Goal: Task Accomplishment & Management: Manage account settings

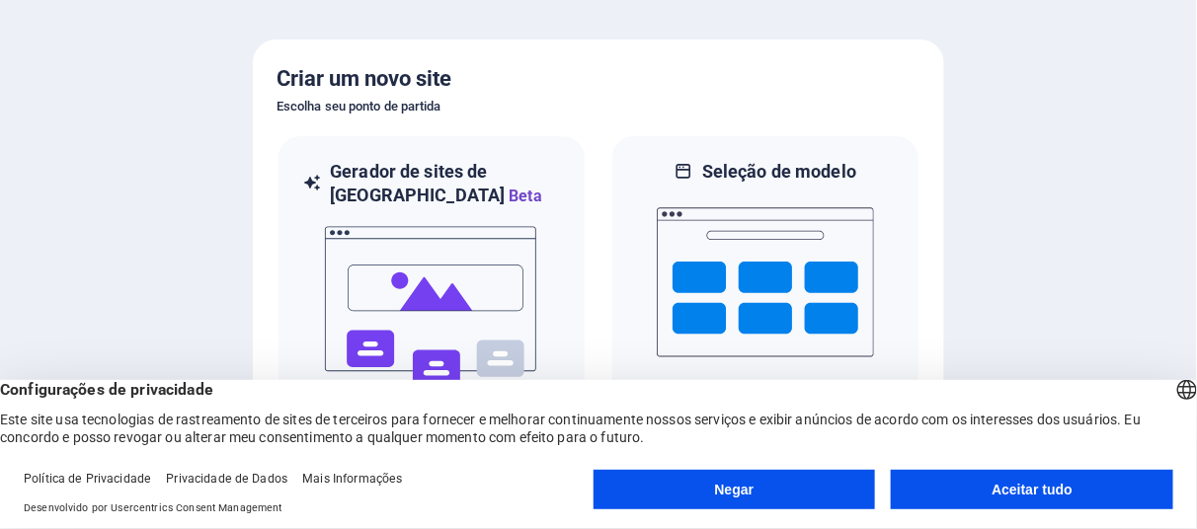
click at [985, 511] on div "Negar Aceitar tudo" at bounding box center [884, 493] width 580 height 47
click at [991, 481] on button "Aceitar tudo" at bounding box center [1032, 490] width 282 height 40
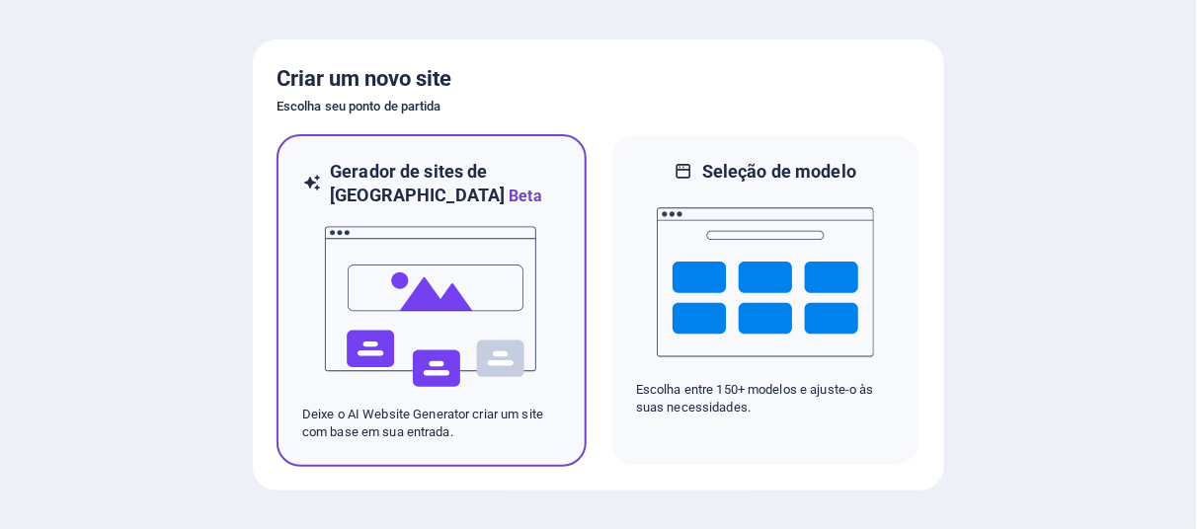
click at [456, 268] on img at bounding box center [431, 307] width 217 height 198
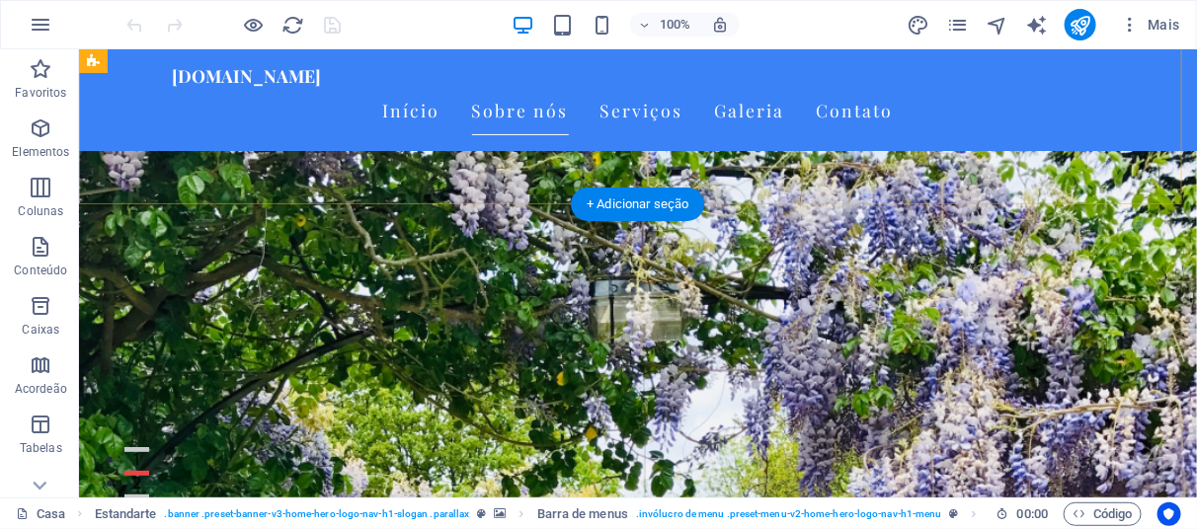
scroll to position [391, 0]
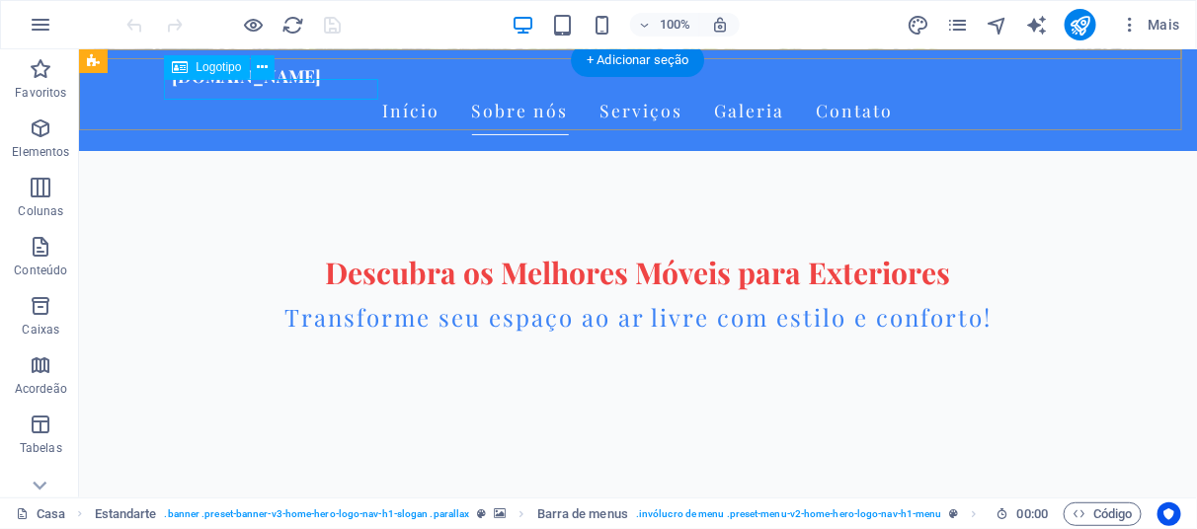
click at [249, 85] on div "[DOMAIN_NAME]" at bounding box center [637, 74] width 932 height 21
click at [331, 85] on div "[DOMAIN_NAME]" at bounding box center [637, 74] width 932 height 21
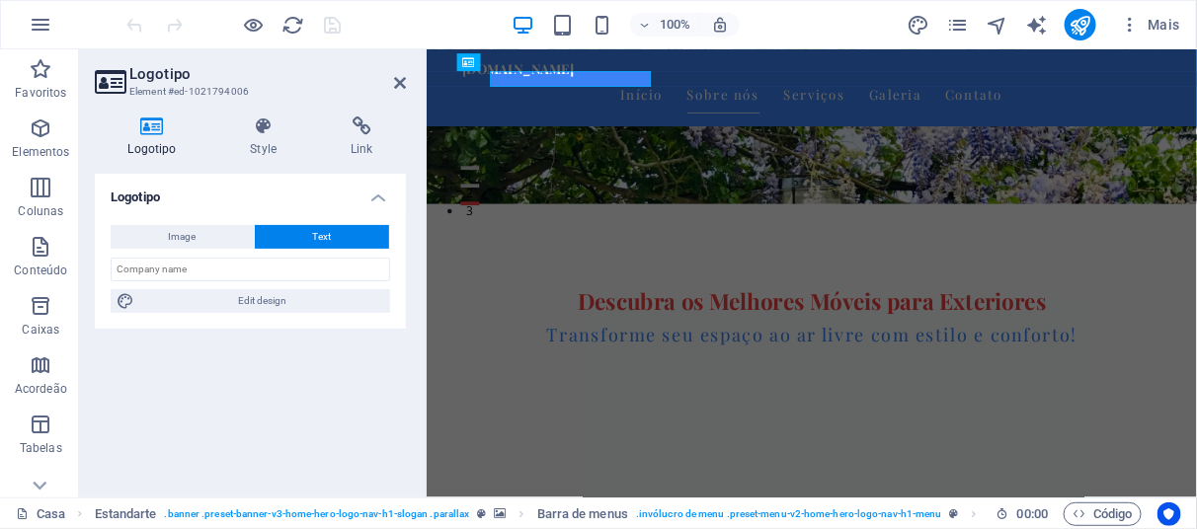
click at [337, 86] on h3 "Element #ed-1021794006" at bounding box center [247, 92] width 237 height 18
drag, startPoint x: 143, startPoint y: 137, endPoint x: 155, endPoint y: 156, distance: 22.2
click at [144, 139] on h4 "Logotipo" at bounding box center [155, 137] width 121 height 41
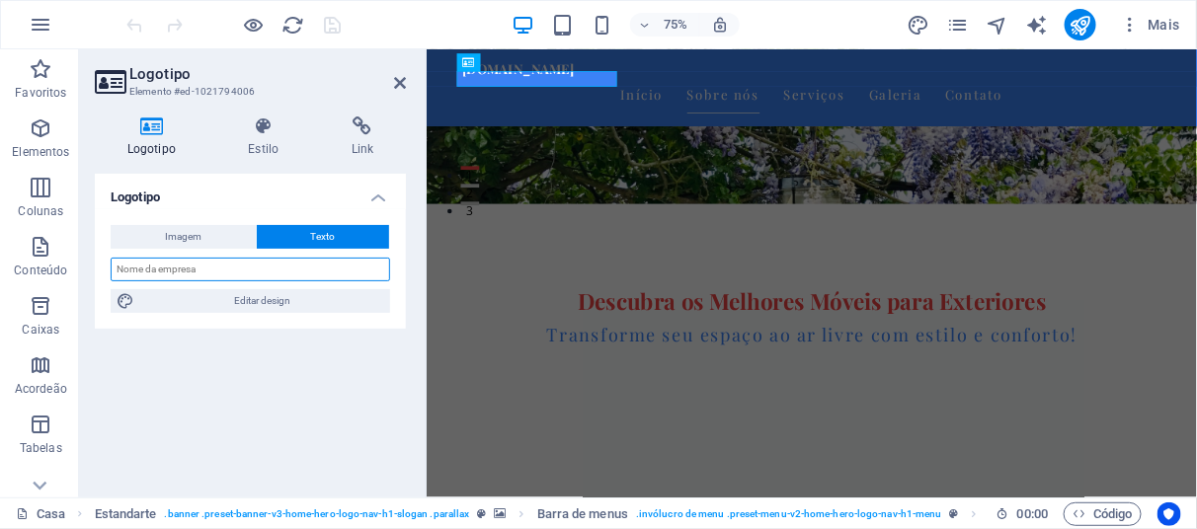
click at [201, 268] on input "text" at bounding box center [250, 270] width 279 height 24
type input "DECORA CASA E JARDIM"
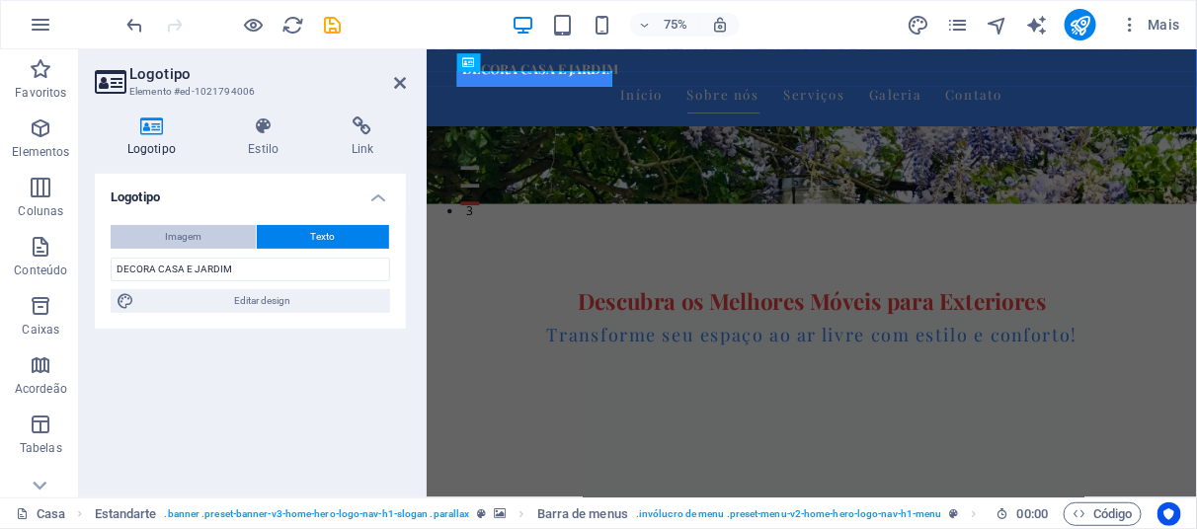
click at [233, 246] on button "Imagem" at bounding box center [183, 237] width 145 height 24
select select "DISABLED_OPTION_VALUE"
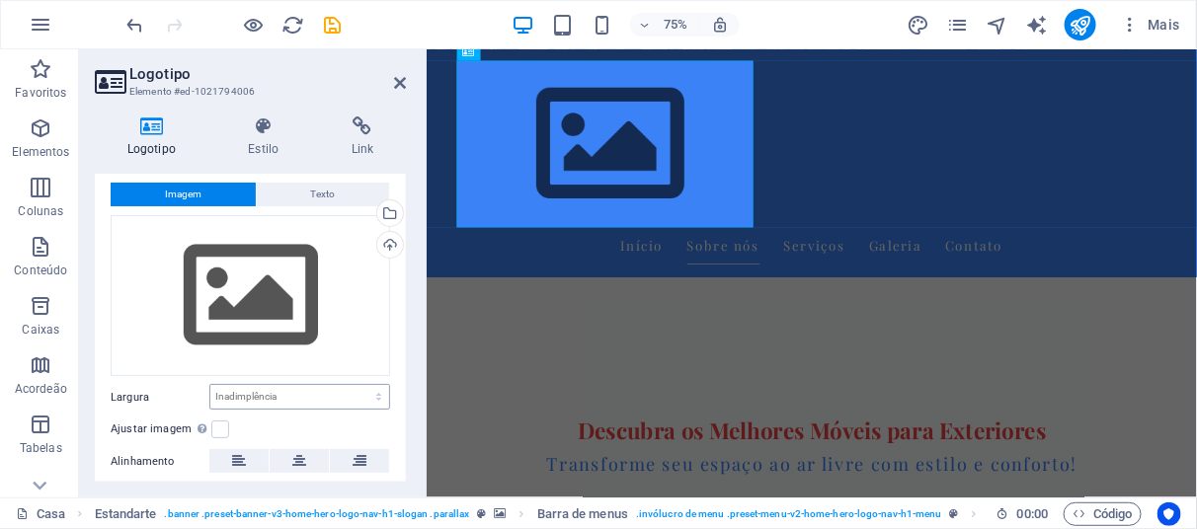
scroll to position [0, 0]
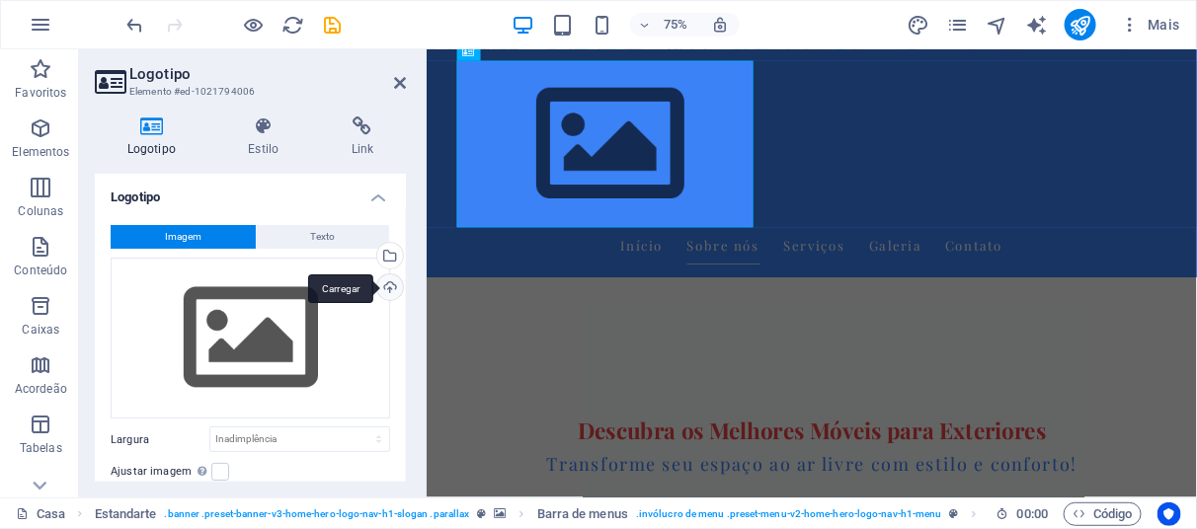
click at [388, 283] on div "Carregar" at bounding box center [388, 290] width 30 height 30
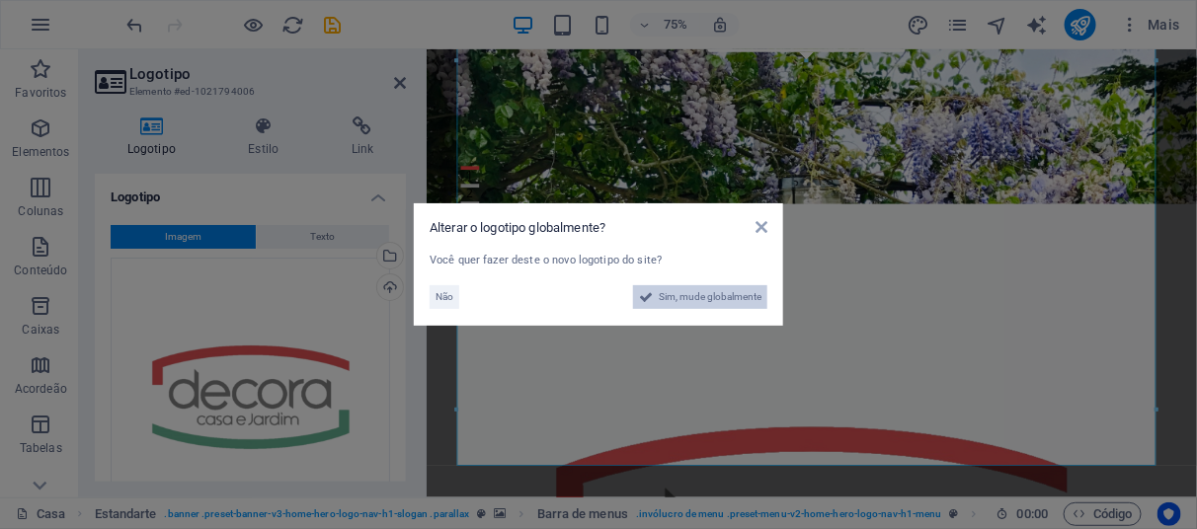
click at [747, 298] on span "Sim, mude globalmente" at bounding box center [710, 297] width 103 height 24
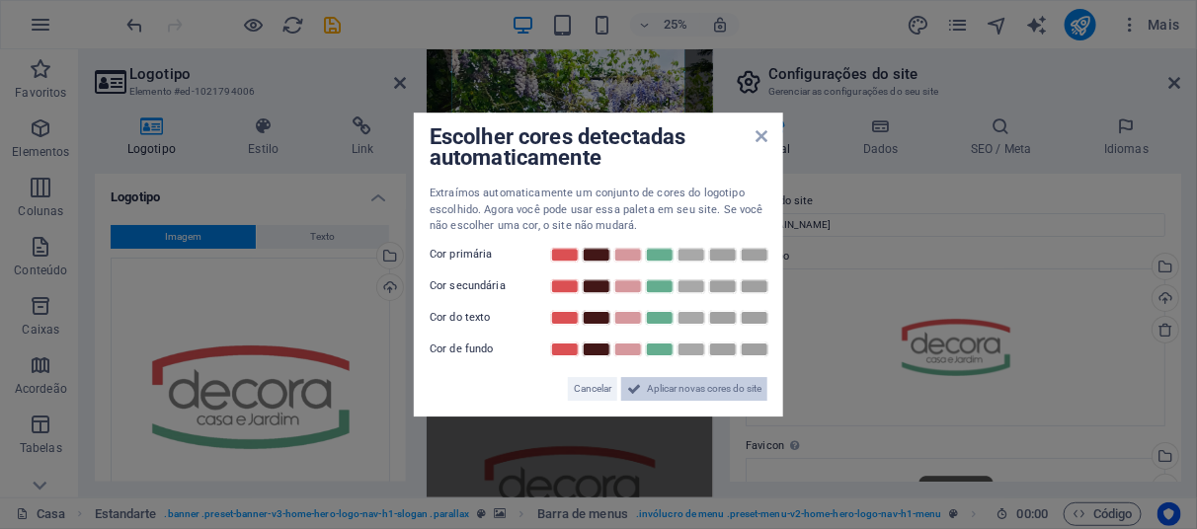
click at [672, 388] on span "Aplicar novas cores do site" at bounding box center [704, 389] width 115 height 24
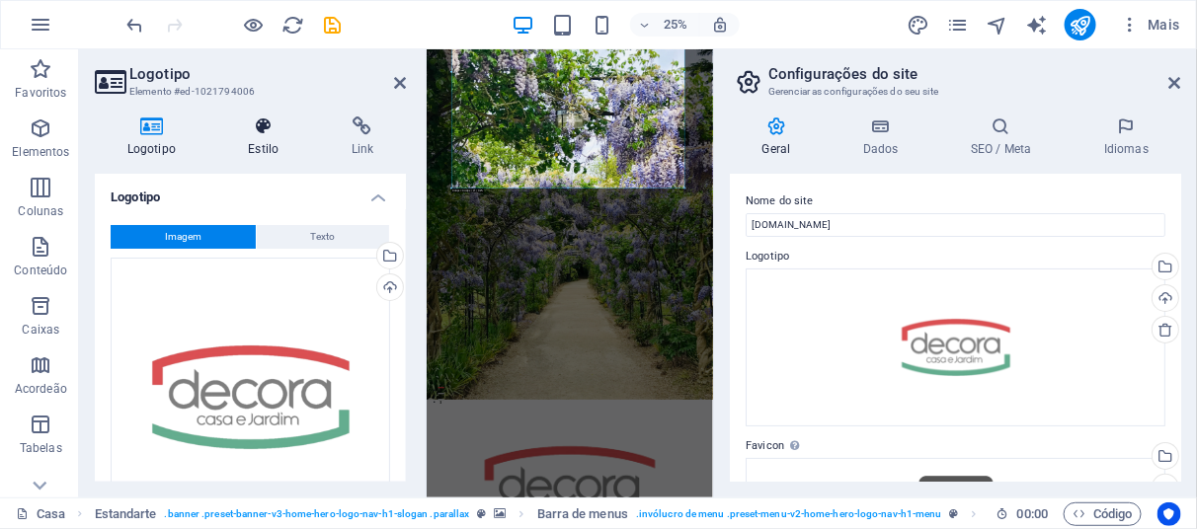
click at [270, 147] on font "Estilo" at bounding box center [263, 149] width 31 height 14
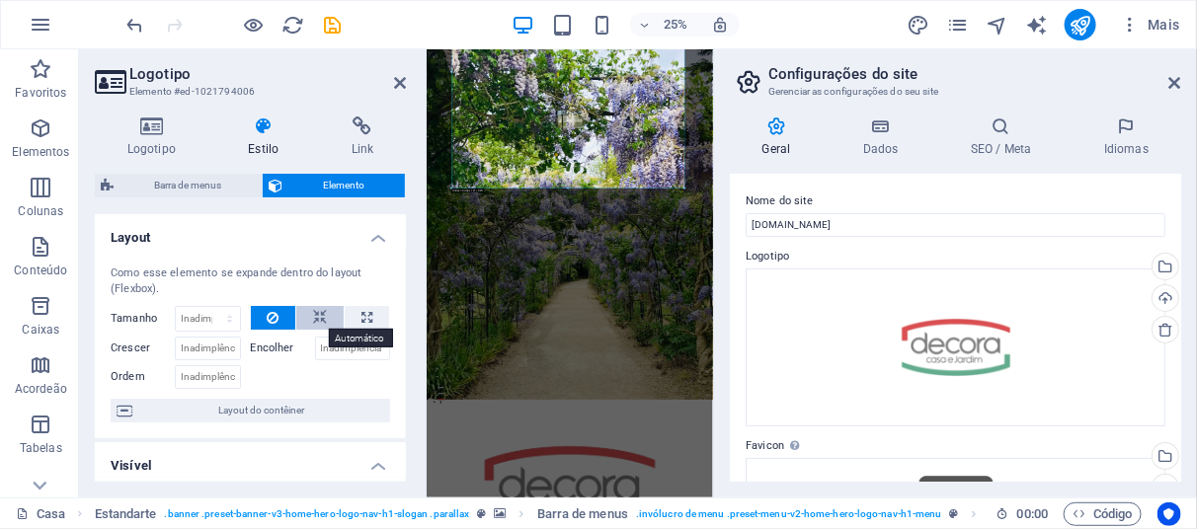
click at [328, 319] on button at bounding box center [319, 318] width 47 height 24
drag, startPoint x: 350, startPoint y: 139, endPoint x: 357, endPoint y: 149, distance: 12.1
click at [350, 141] on h4 "Link" at bounding box center [362, 137] width 87 height 41
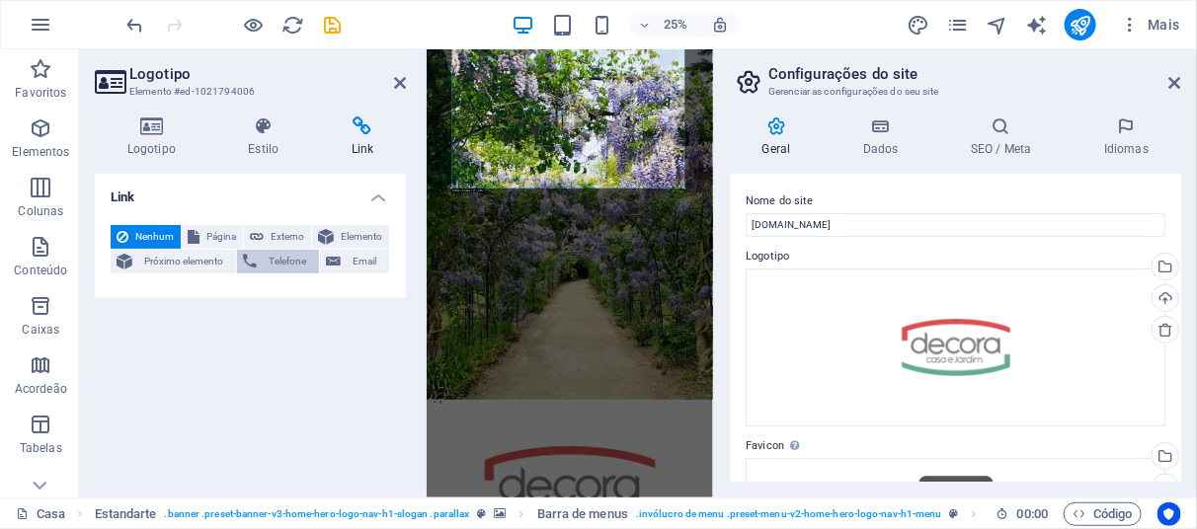
click at [259, 257] on button "Telefone" at bounding box center [278, 262] width 82 height 24
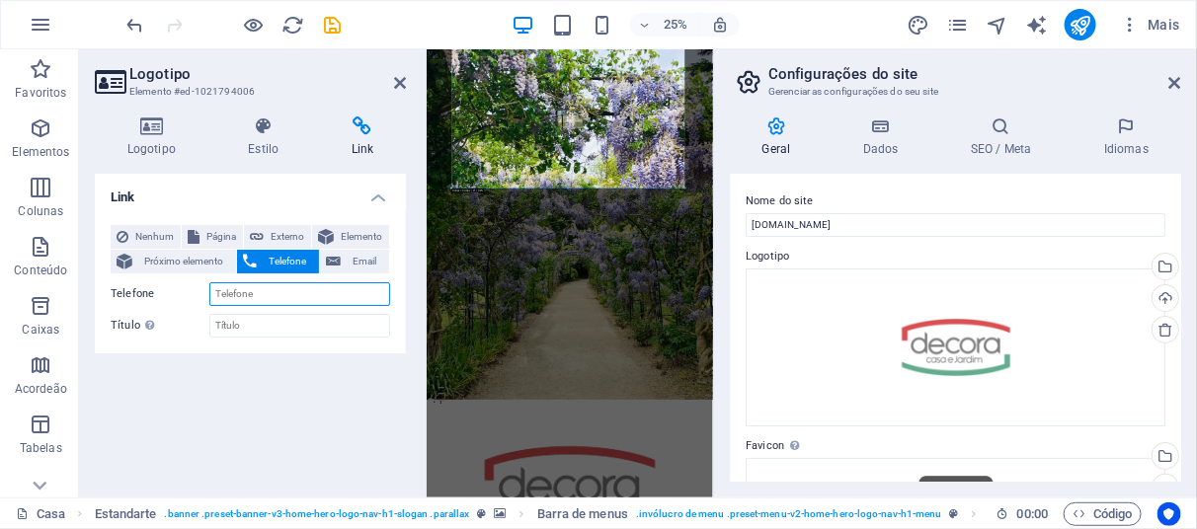
type input ")"
type input "(11) 97206-3069"
click at [241, 328] on input "Título Descrição adicional do link, não deve ser igual ao texto do link. O títu…" at bounding box center [299, 326] width 181 height 24
click at [284, 325] on input "Título Descrição adicional do link, não deve ser igual ao texto do link. O títu…" at bounding box center [299, 326] width 181 height 24
click at [376, 416] on div "Link Nenhum Página Externo Elemento Próximo elemento Telefone Email Página Casa…" at bounding box center [250, 328] width 311 height 308
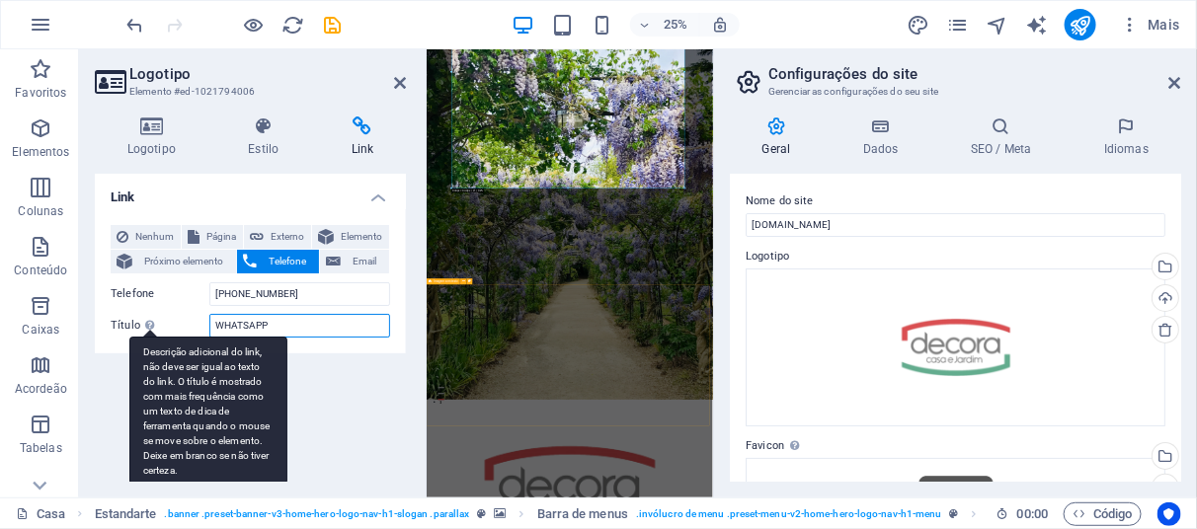
drag, startPoint x: 300, startPoint y: 320, endPoint x: 155, endPoint y: 325, distance: 145.3
click at [155, 325] on div "Título Descrição adicional do link, não deve ser igual ao texto do link. O títu…" at bounding box center [250, 326] width 279 height 24
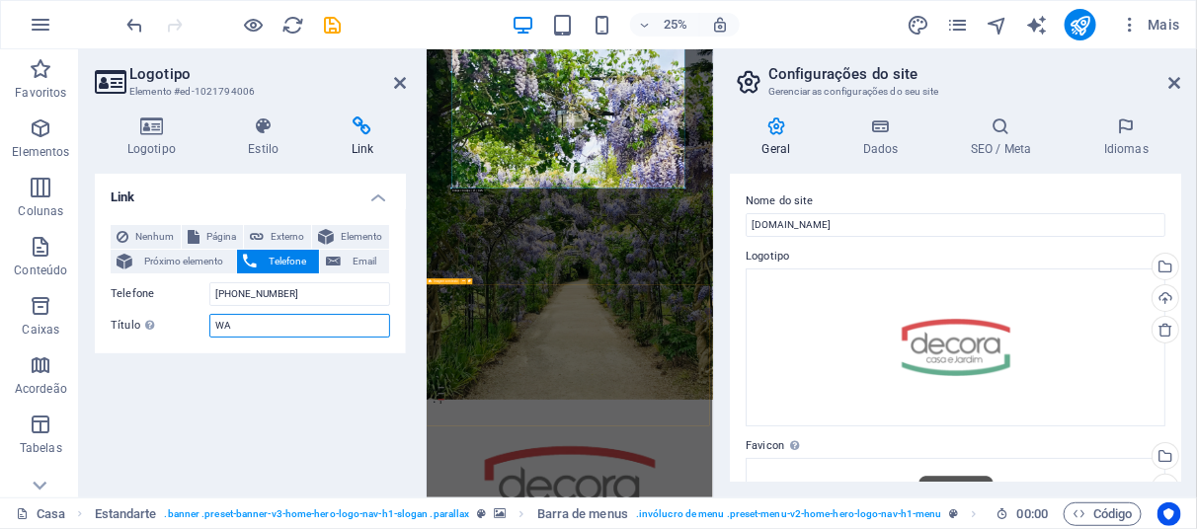
type input "W"
type input "h"
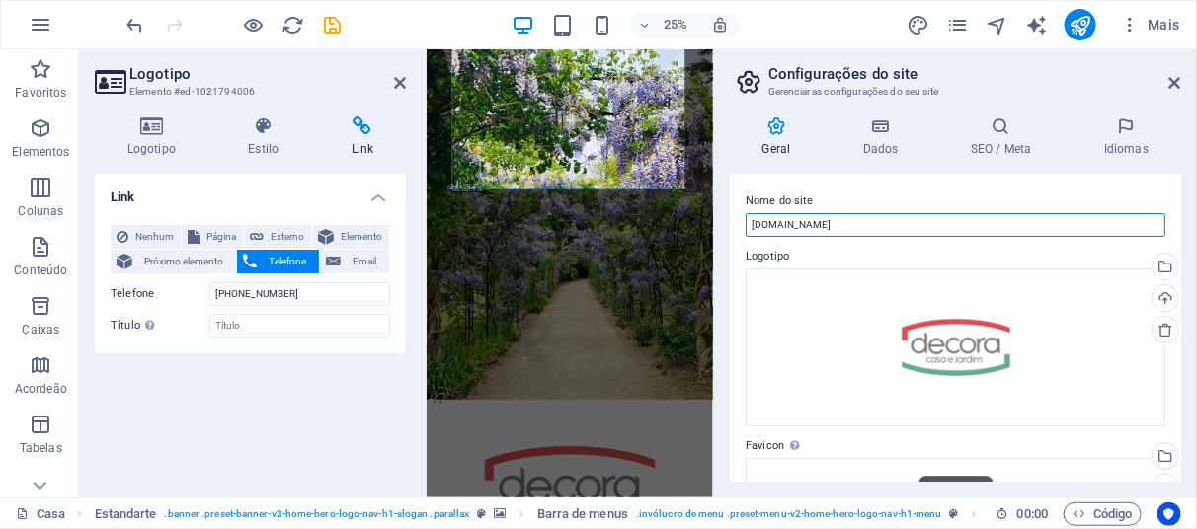
drag, startPoint x: 913, startPoint y: 218, endPoint x: 654, endPoint y: 189, distance: 260.4
click at [654, 189] on div "Home Favoritos Elementos Colunas Conteúdo Caixas Acordeão Tabelas Característic…" at bounding box center [598, 273] width 1197 height 448
drag, startPoint x: 886, startPoint y: 229, endPoint x: 730, endPoint y: 216, distance: 156.6
click at [730, 216] on div "Nome do site decoracasaejardim.com.br Logotipo Drag files here, click to choose…" at bounding box center [955, 328] width 451 height 308
type input "d"
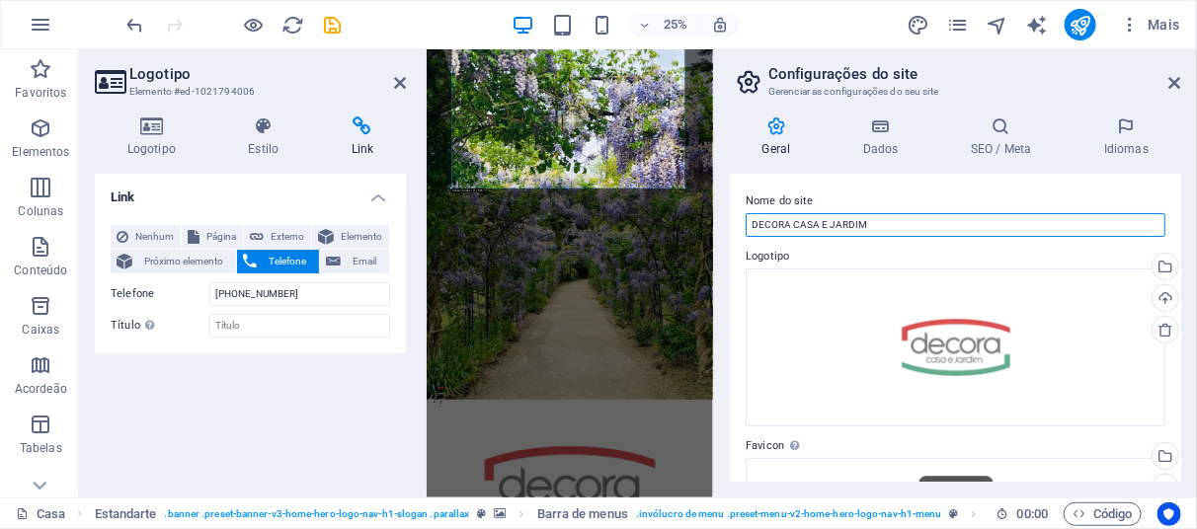
type input "DECORA CASA E JARDIM"
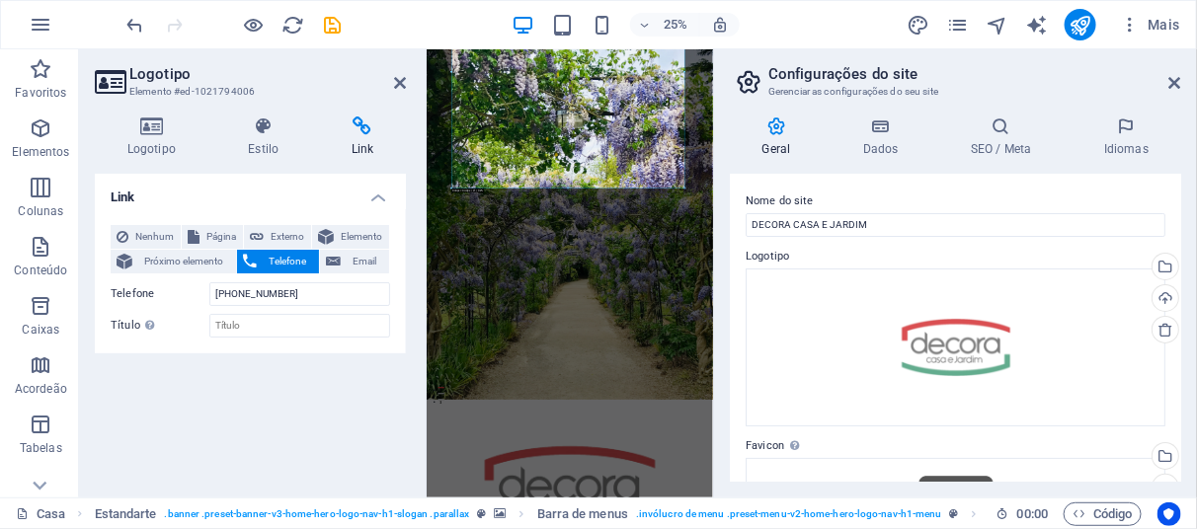
click at [880, 187] on div "Nome do site DECORA CASA E JARDIM Logotipo Drag files here, click to choose fil…" at bounding box center [955, 328] width 451 height 308
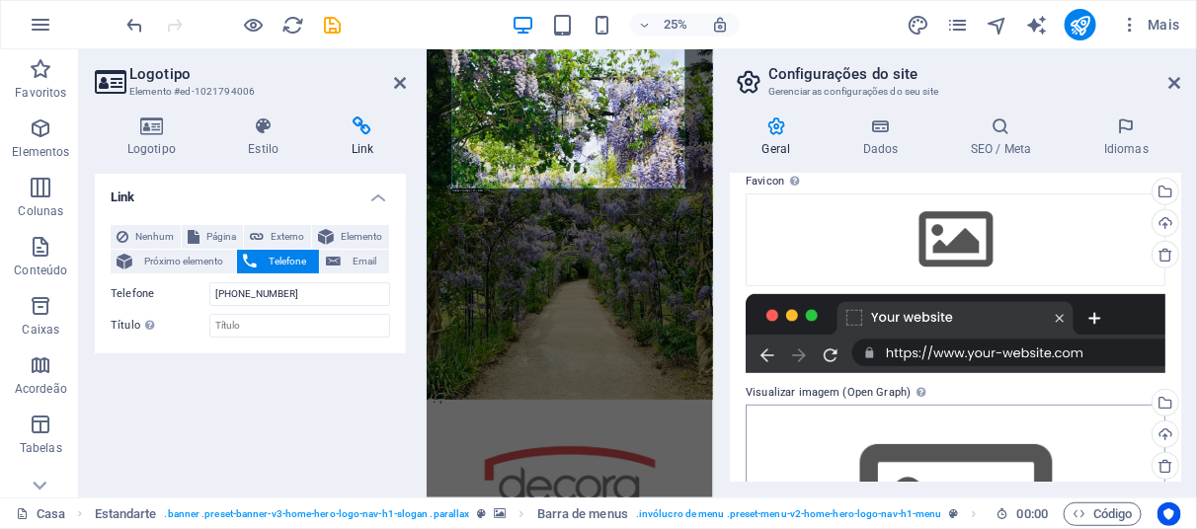
scroll to position [296, 0]
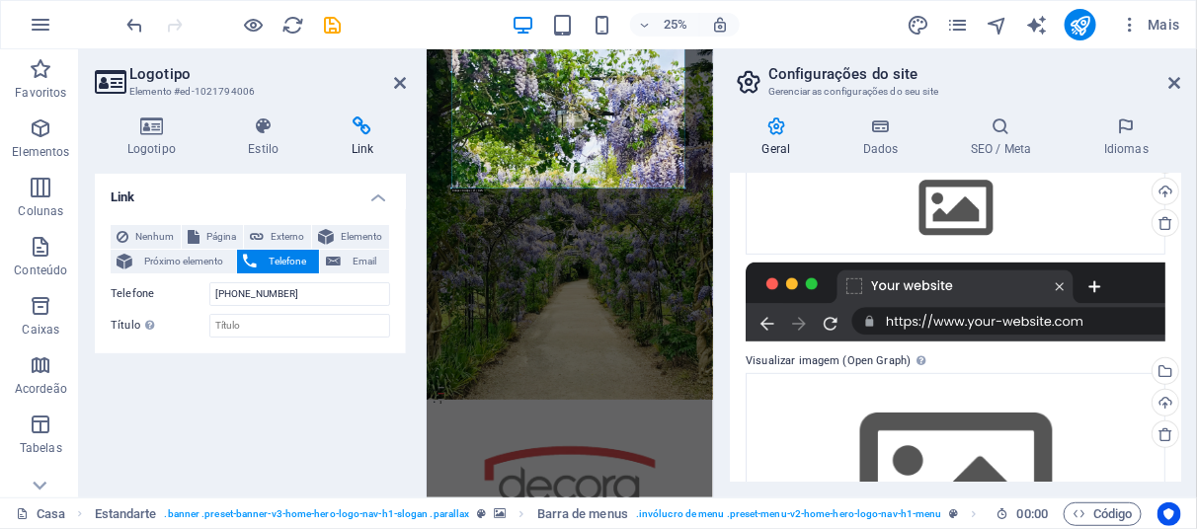
click at [1058, 288] on div at bounding box center [956, 302] width 420 height 79
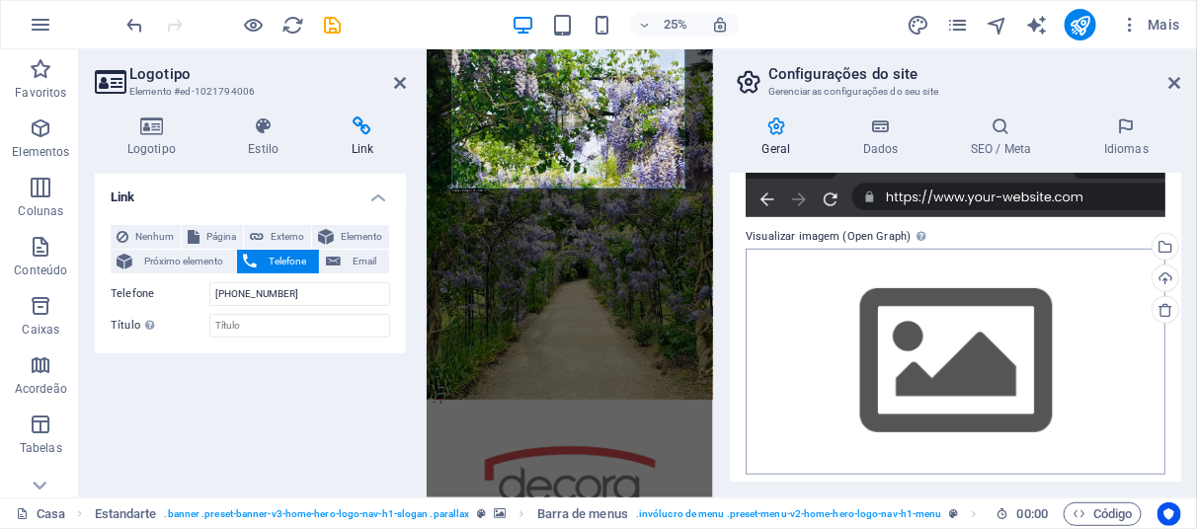
scroll to position [429, 0]
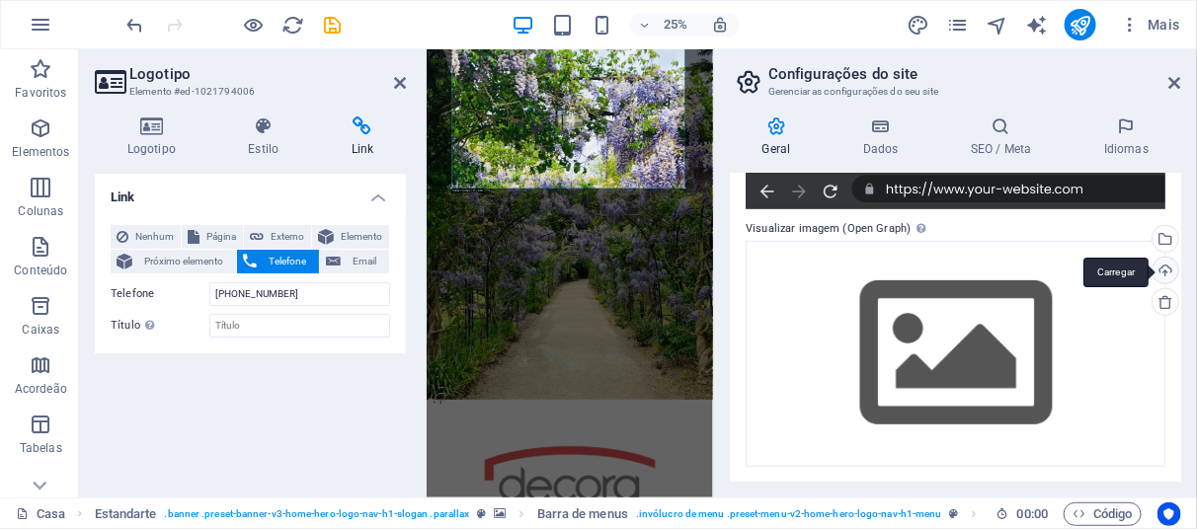
click at [1162, 276] on div "Carregar" at bounding box center [1164, 273] width 30 height 30
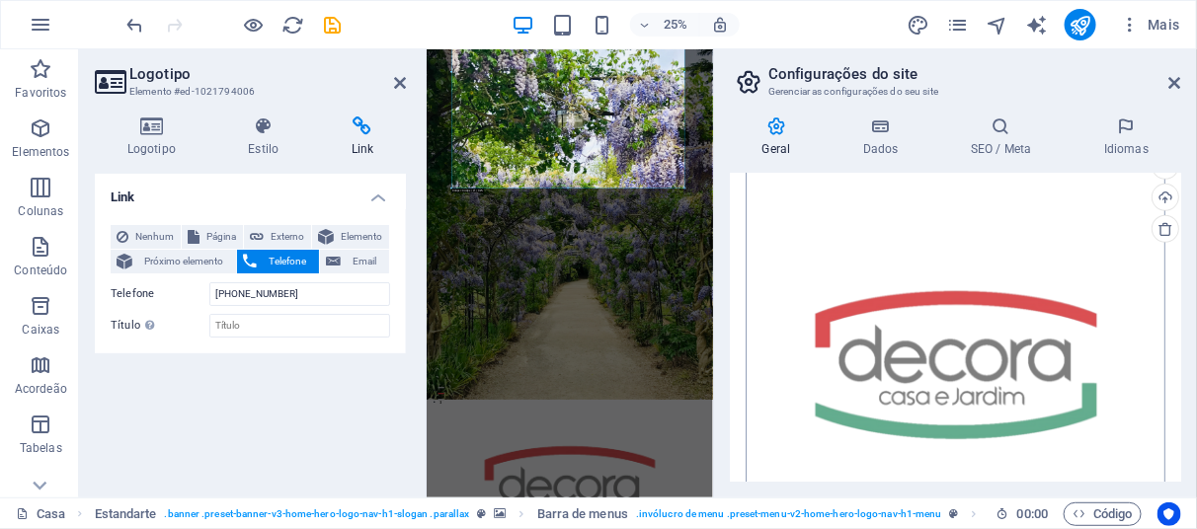
scroll to position [598, 0]
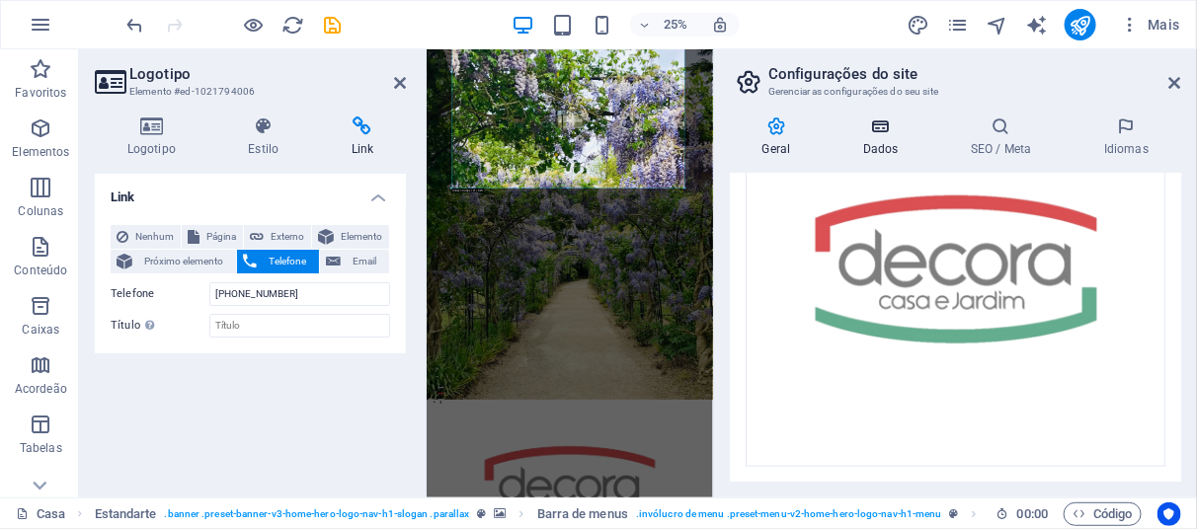
click at [885, 137] on h4 "Dados" at bounding box center [885, 137] width 108 height 41
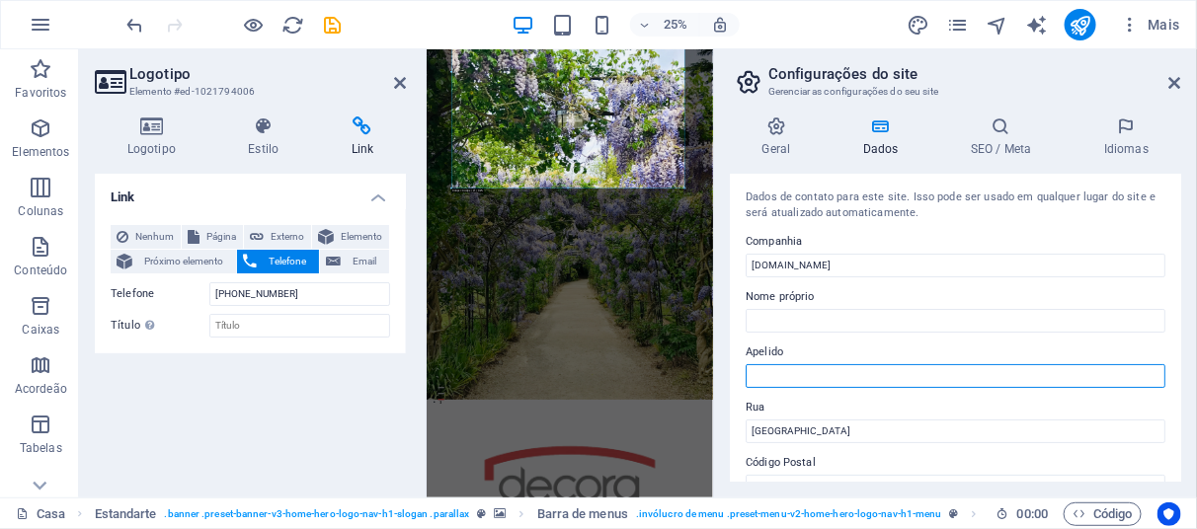
click at [829, 378] on input "Apelido" at bounding box center [956, 376] width 420 height 24
type input "DECORA"
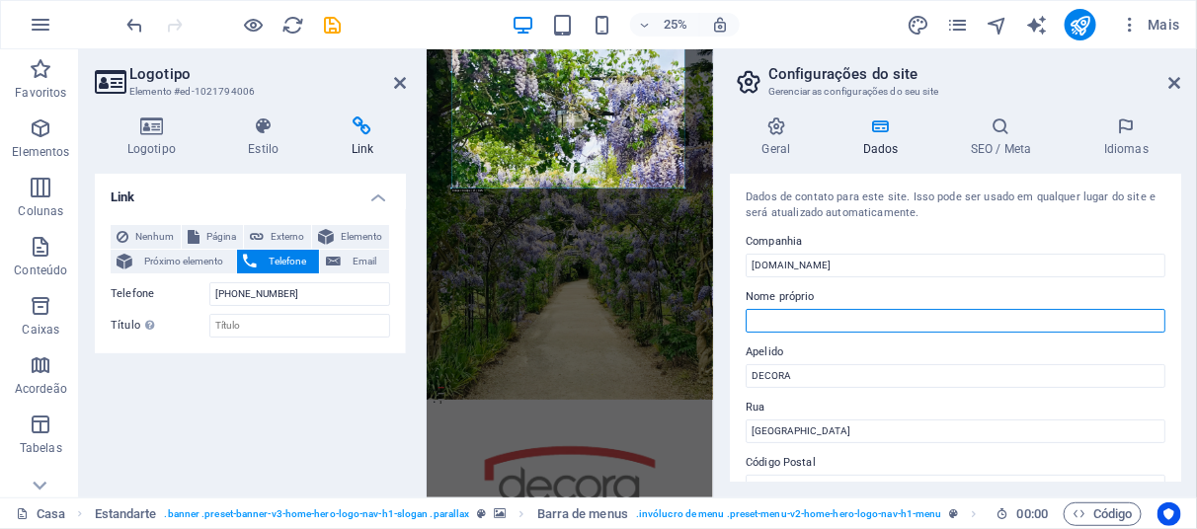
click at [828, 326] on input "Nome próprio" at bounding box center [956, 321] width 420 height 24
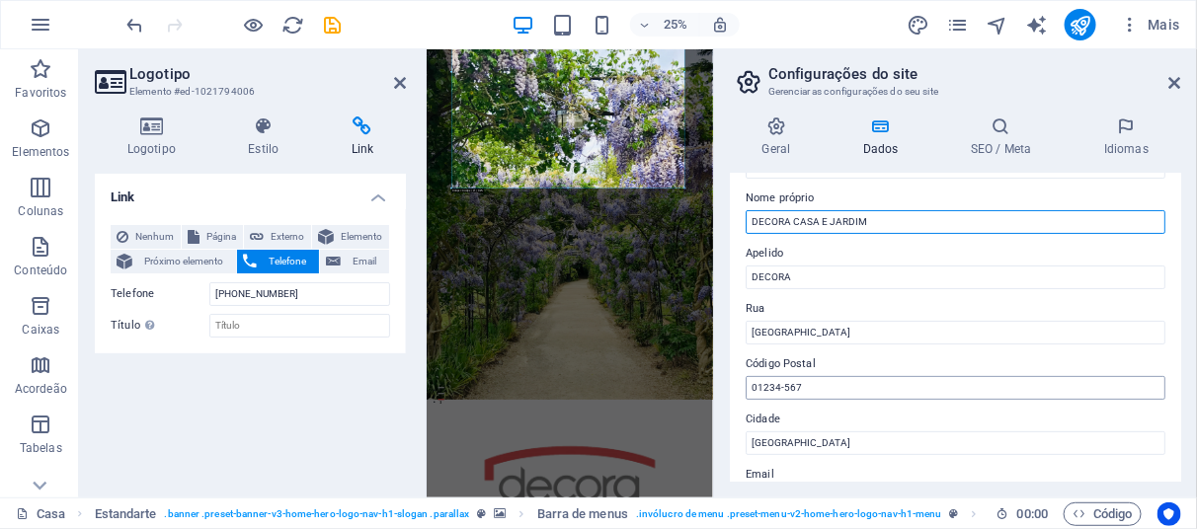
type input "DECORA CASA E JARDIM"
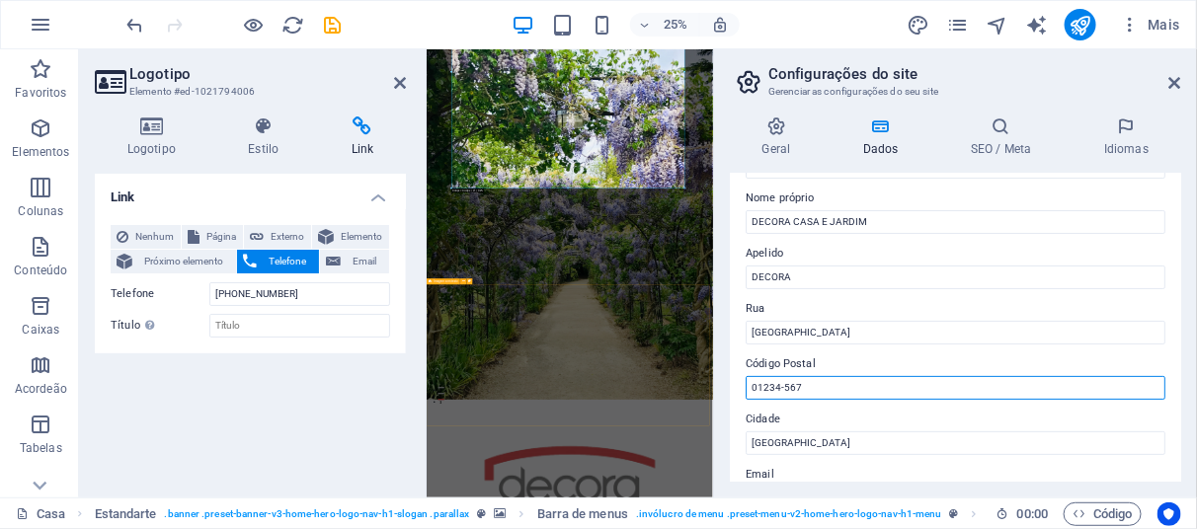
drag, startPoint x: 1315, startPoint y: 442, endPoint x: 1242, endPoint y: 1524, distance: 1083.8
drag, startPoint x: 812, startPoint y: 380, endPoint x: 743, endPoint y: 381, distance: 69.1
click at [743, 381] on div "Dados de contato para este site. Isso pode ser usado em qualquer lugar do site …" at bounding box center [955, 328] width 451 height 308
type input "18031-000"
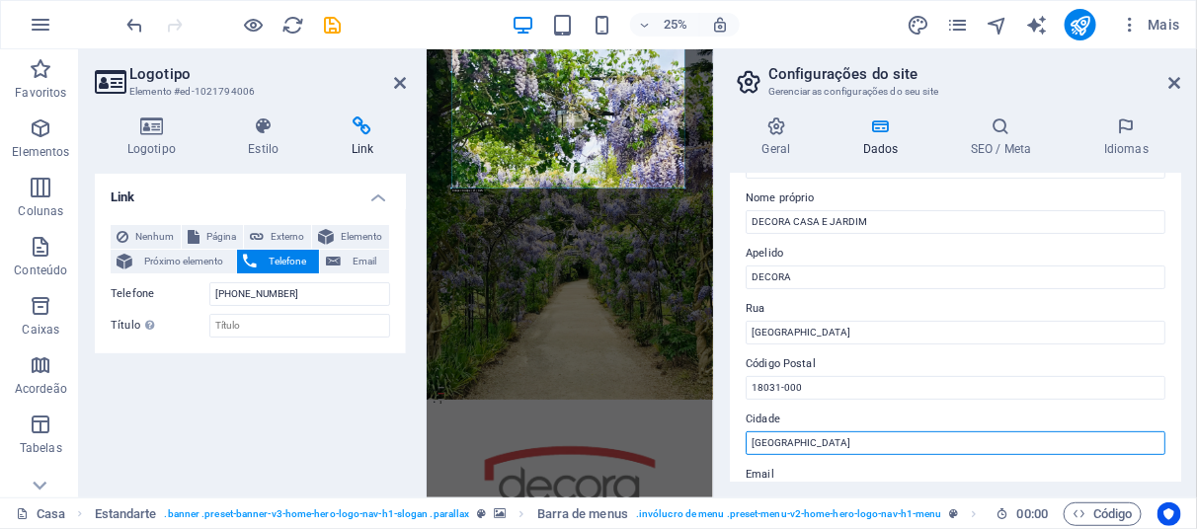
click at [820, 442] on input "São Paulo" at bounding box center [956, 444] width 420 height 24
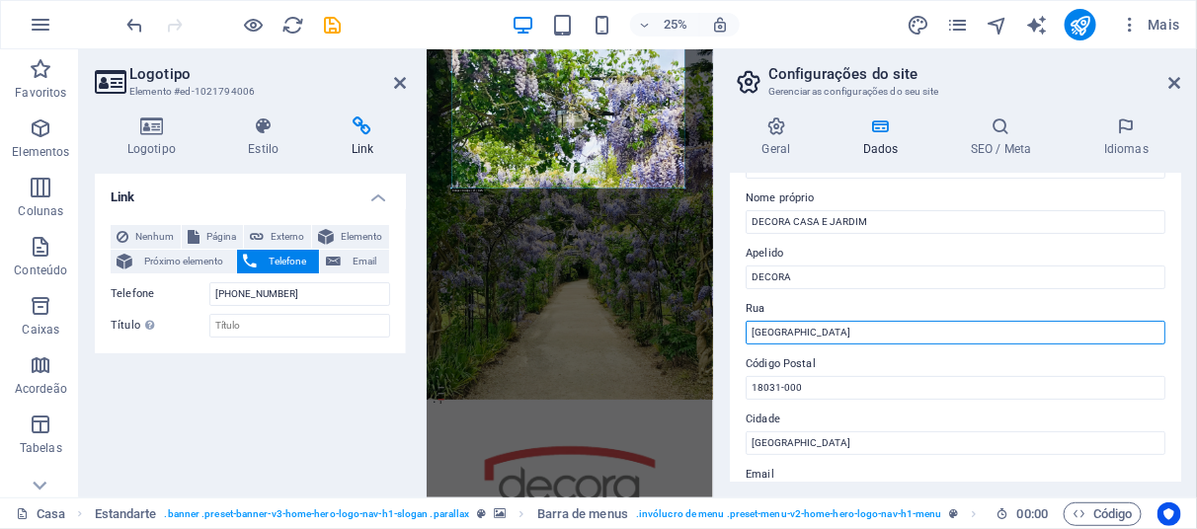
drag, startPoint x: 822, startPoint y: 331, endPoint x: 728, endPoint y: 355, distance: 96.8
click at [728, 355] on div "Geral Dados SEO / Meta Idiomas Nome do site DECORA CASA E JARDIM Logotipo Drag …" at bounding box center [955, 299] width 483 height 397
type input "a"
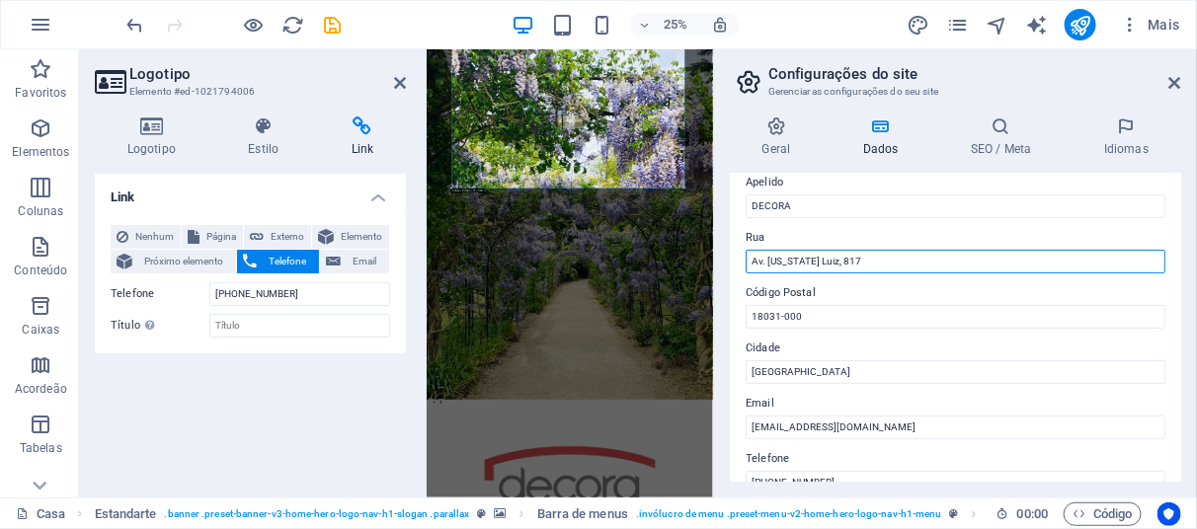
scroll to position [198, 0]
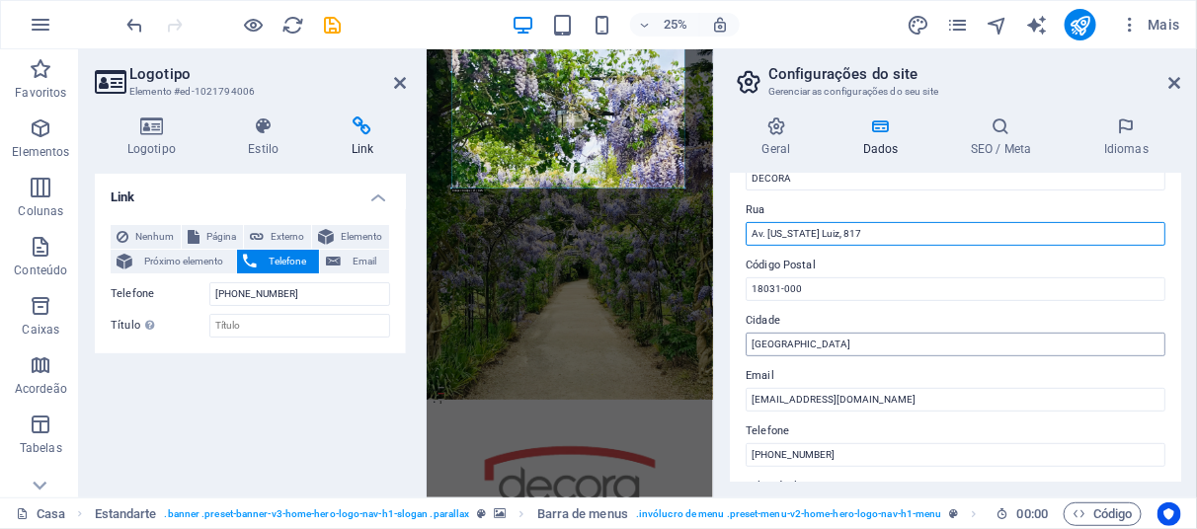
type input "Av. Washington Luiz, 817"
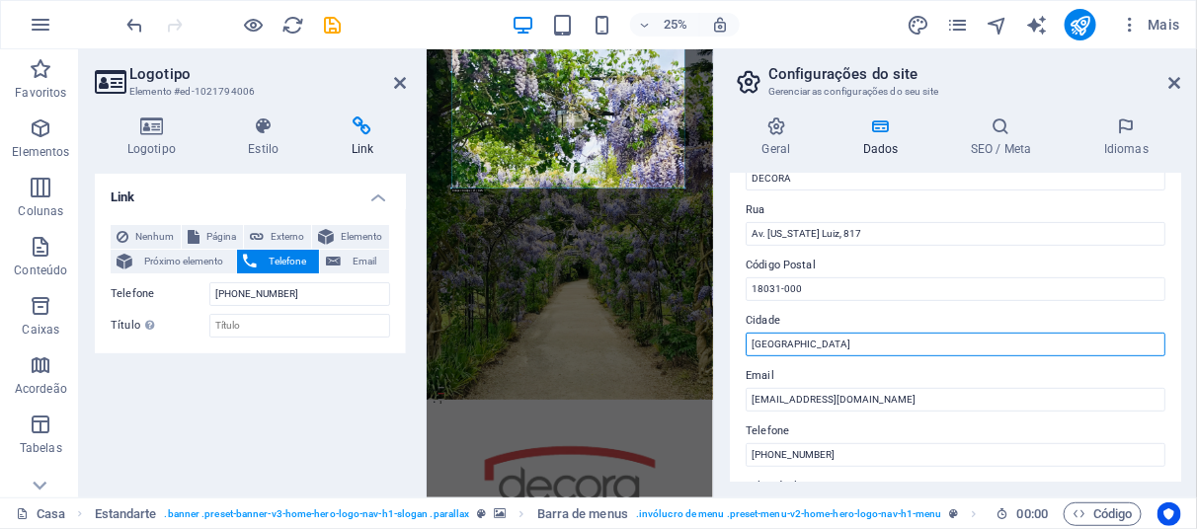
drag, startPoint x: 810, startPoint y: 342, endPoint x: 725, endPoint y: 360, distance: 87.0
click at [725, 360] on div "Geral Dados SEO / Meta Idiomas Nome do site DECORA CASA E JARDIM Logotipo Drag …" at bounding box center [955, 299] width 483 height 397
type input "Sorocaba"
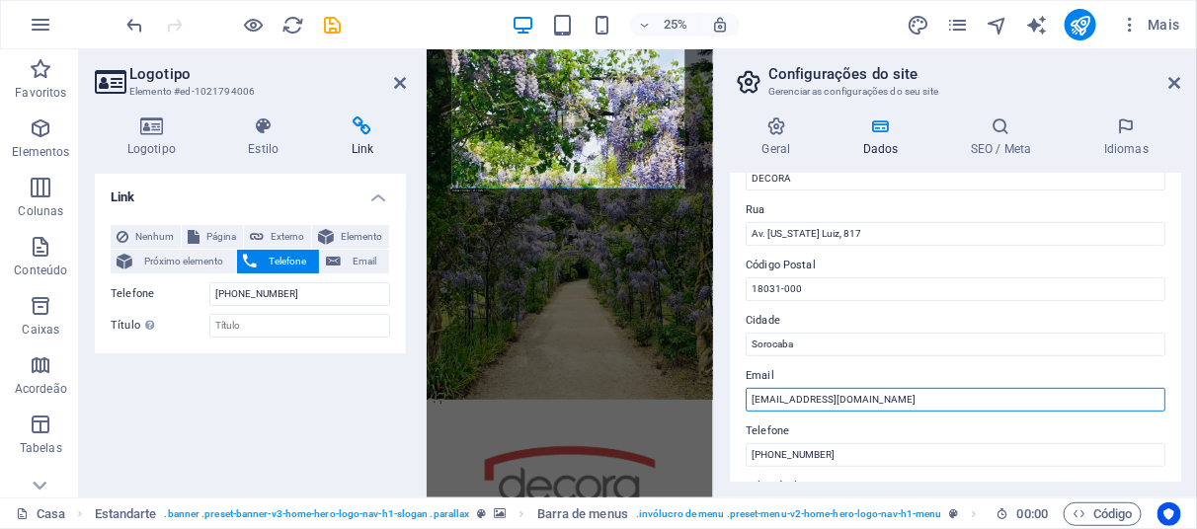
drag, startPoint x: 959, startPoint y: 400, endPoint x: 749, endPoint y: 393, distance: 210.5
click at [749, 393] on input "contato@decoracasaejardim.com.br" at bounding box center [956, 400] width 420 height 24
click at [962, 404] on input "contato@decoracasaejardim.com.br" at bounding box center [956, 400] width 420 height 24
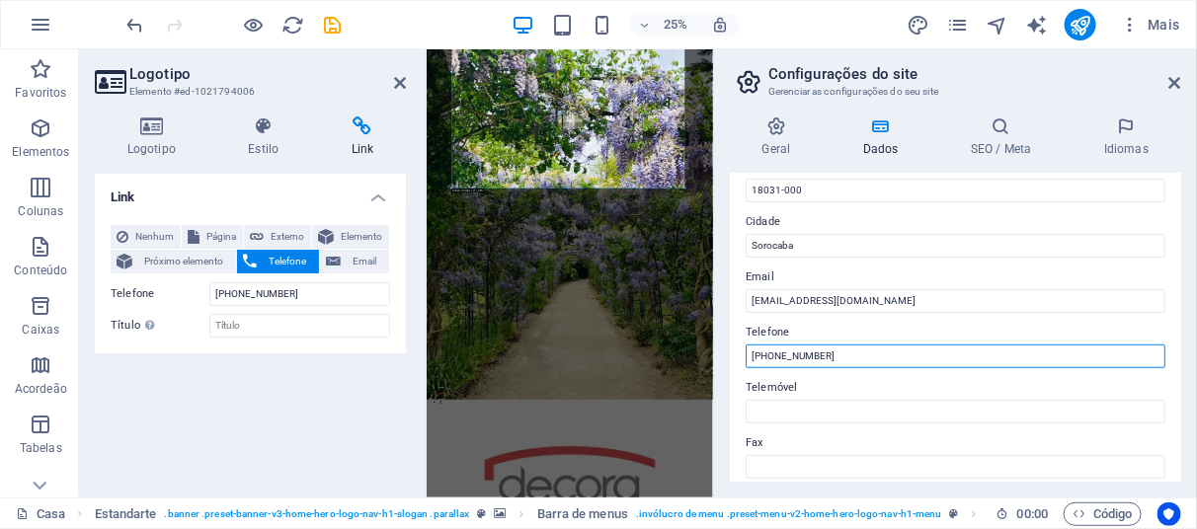
click at [885, 358] on input "(11) 98765-4321" at bounding box center [956, 357] width 420 height 24
drag, startPoint x: 855, startPoint y: 360, endPoint x: 766, endPoint y: 366, distance: 89.1
click at [766, 366] on input "(11) 98765-4321" at bounding box center [956, 357] width 420 height 24
type input "11972063069"
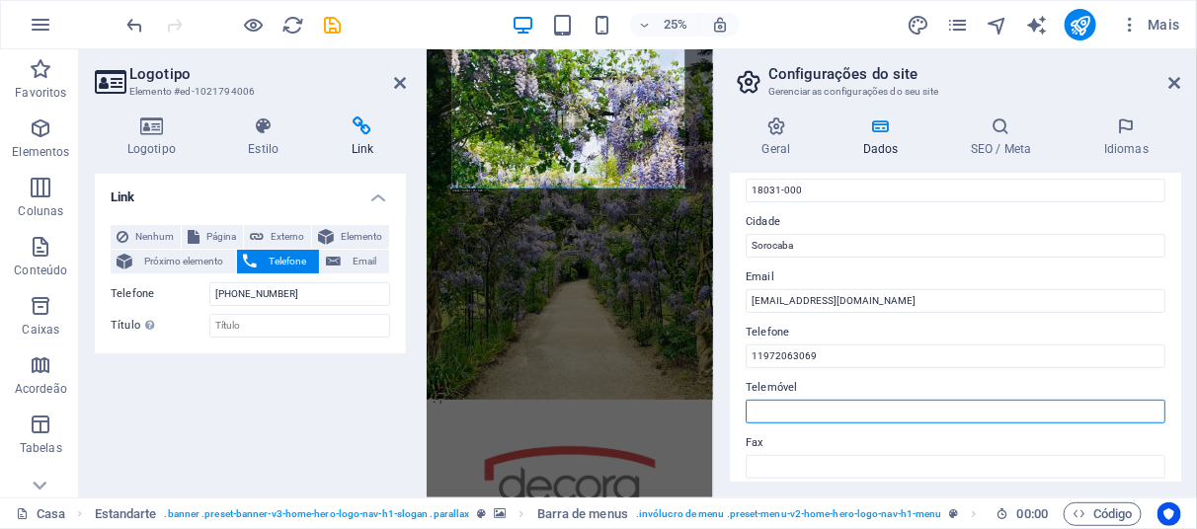
click at [831, 416] on input "Telemóvel" at bounding box center [956, 412] width 420 height 24
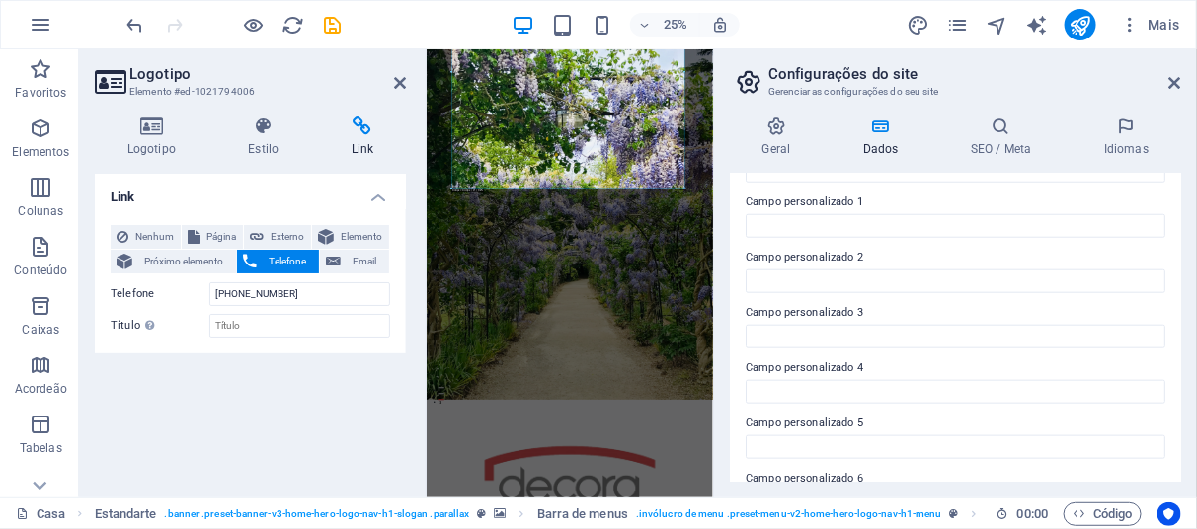
scroll to position [640, 0]
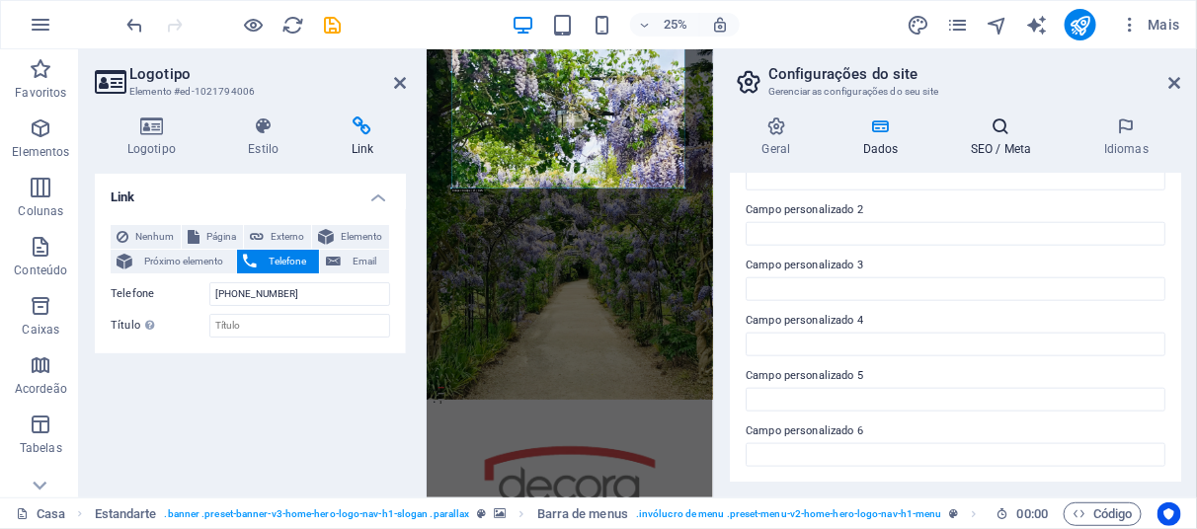
type input "11 97206-3069"
click at [995, 135] on icon at bounding box center [1001, 127] width 125 height 20
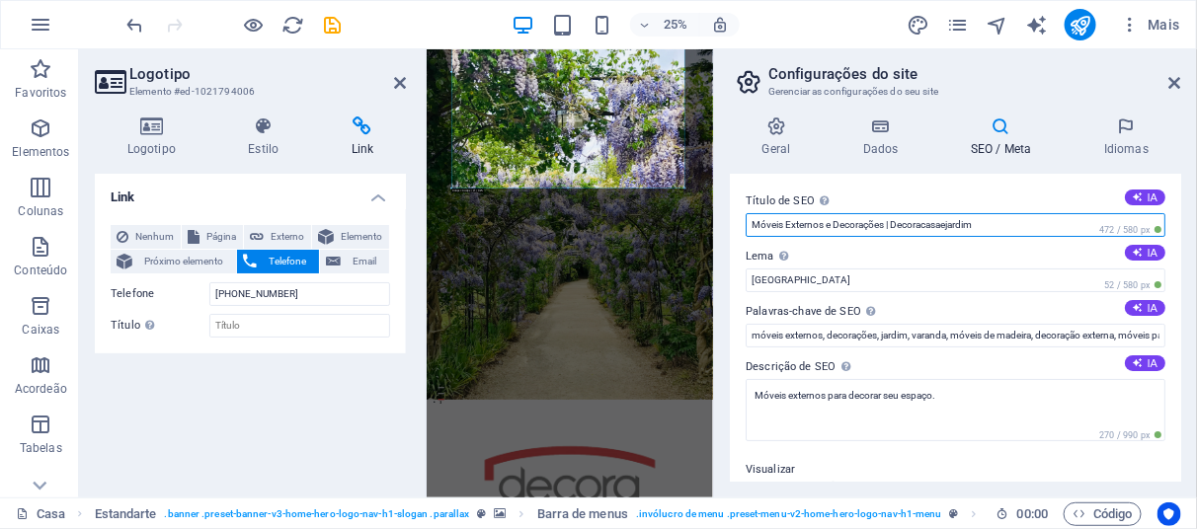
click at [1018, 219] on input "Móveis Externos e Decorações | Decoracasaejardim" at bounding box center [956, 225] width 420 height 24
drag, startPoint x: 887, startPoint y: 226, endPoint x: 725, endPoint y: 228, distance: 162.0
click at [725, 228] on div "Geral Dados SEO / Meta Idiomas Nome do site DECORA CASA E JARDIM Logotipo Drag …" at bounding box center [955, 299] width 483 height 397
click at [949, 224] on input "DECORA CASA E KARDIM" at bounding box center [956, 225] width 420 height 24
type input "DECORA CASA E KARDIM | MOVEIS E DECORAÇÕES"
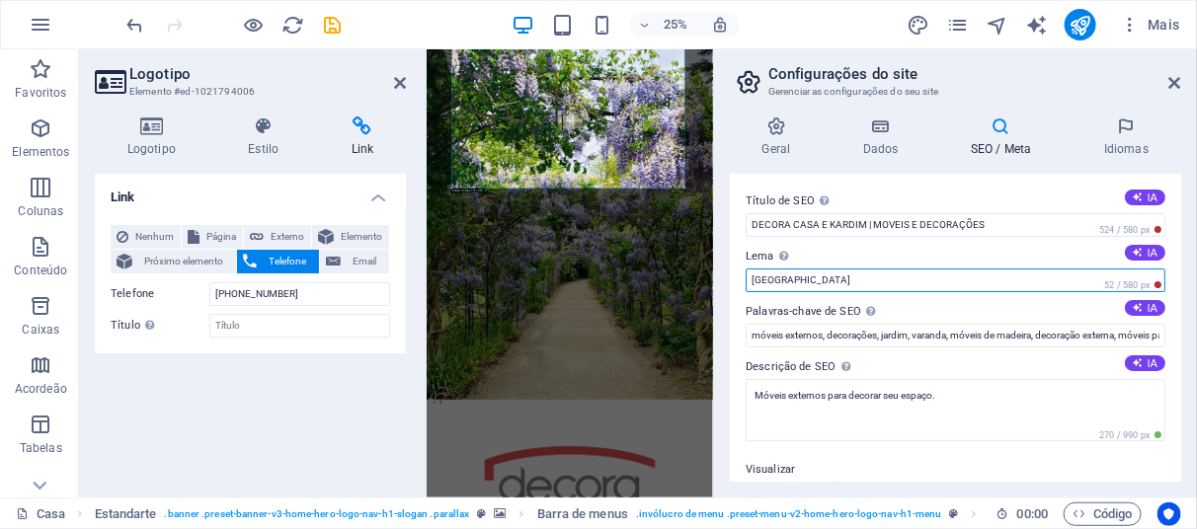
click at [935, 272] on input "Berlin" at bounding box center [956, 281] width 420 height 24
drag, startPoint x: 776, startPoint y: 280, endPoint x: 737, endPoint y: 283, distance: 39.6
click at [737, 283] on div "Título de SEO O título do seu site - faça dele algo que se destaque nos resulta…" at bounding box center [955, 328] width 451 height 308
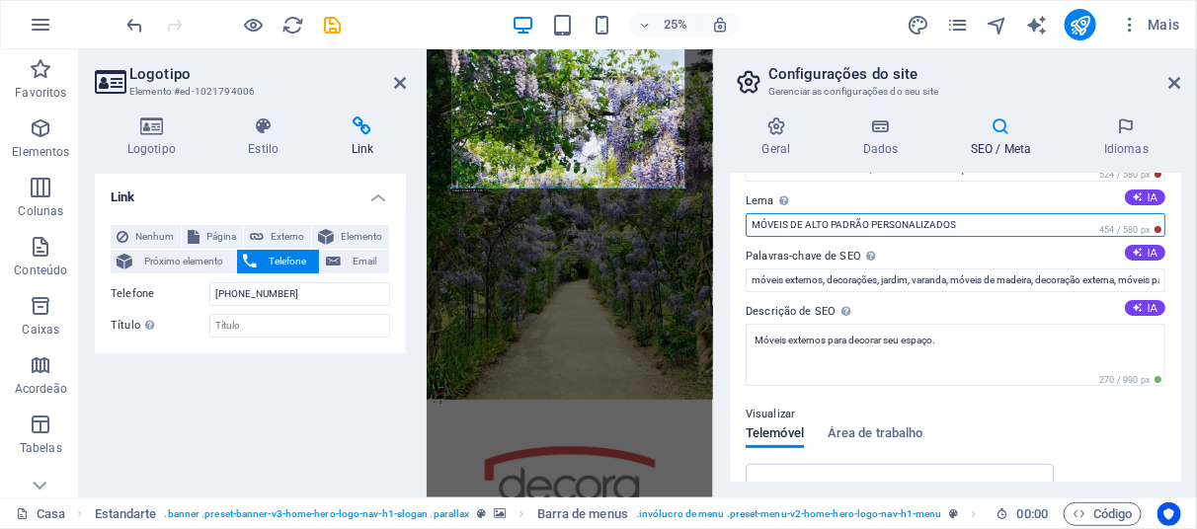
scroll to position [0, 0]
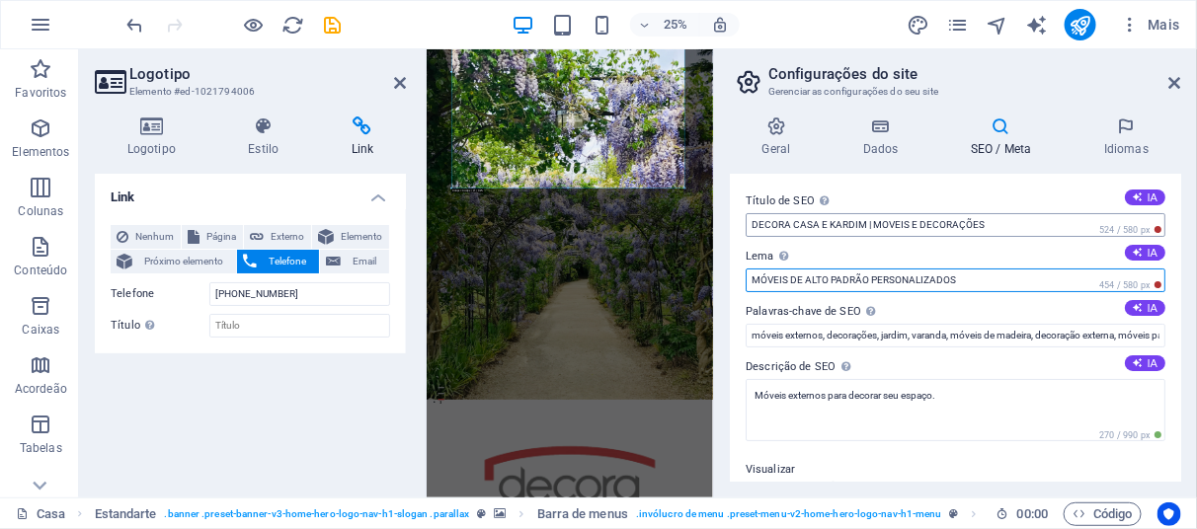
type input "MÓVEIS DE ALTO PADRÃO PERSONALIZADOS"
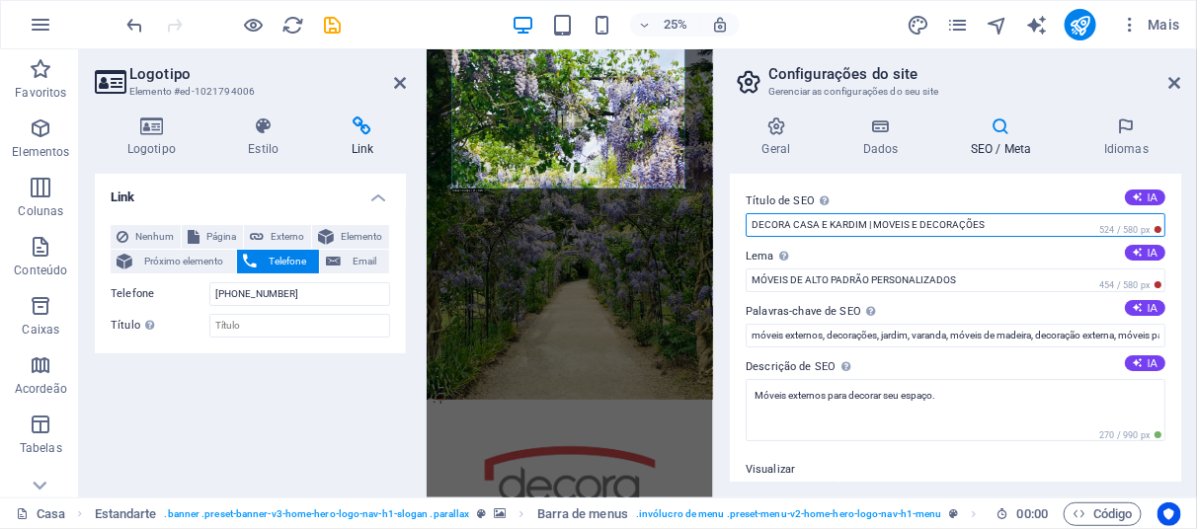
click at [838, 221] on input "DECORA CASA E KARDIM | MOVEIS E DECORAÇÕES" at bounding box center [956, 225] width 420 height 24
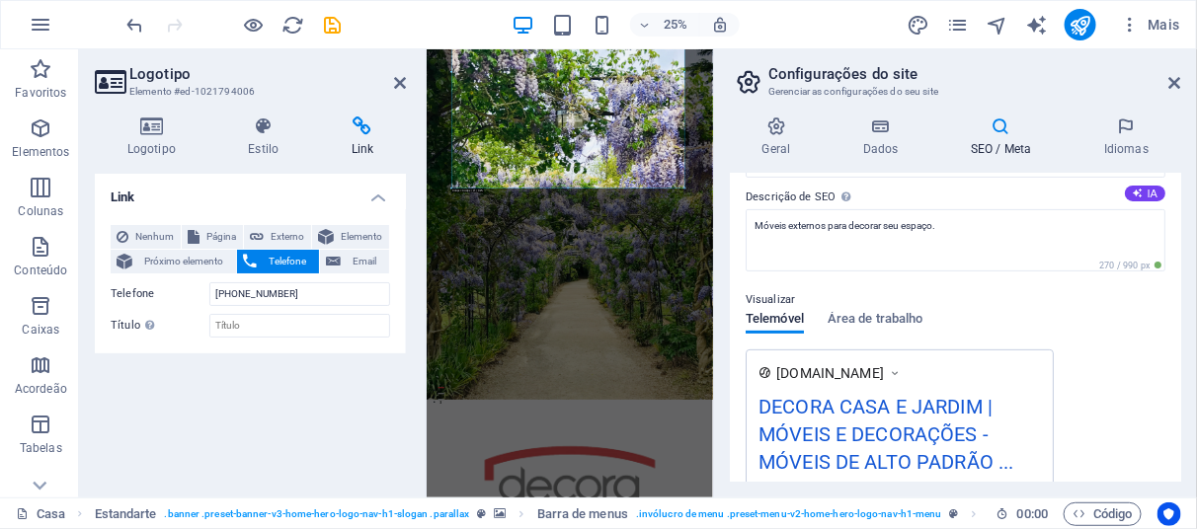
scroll to position [296, 0]
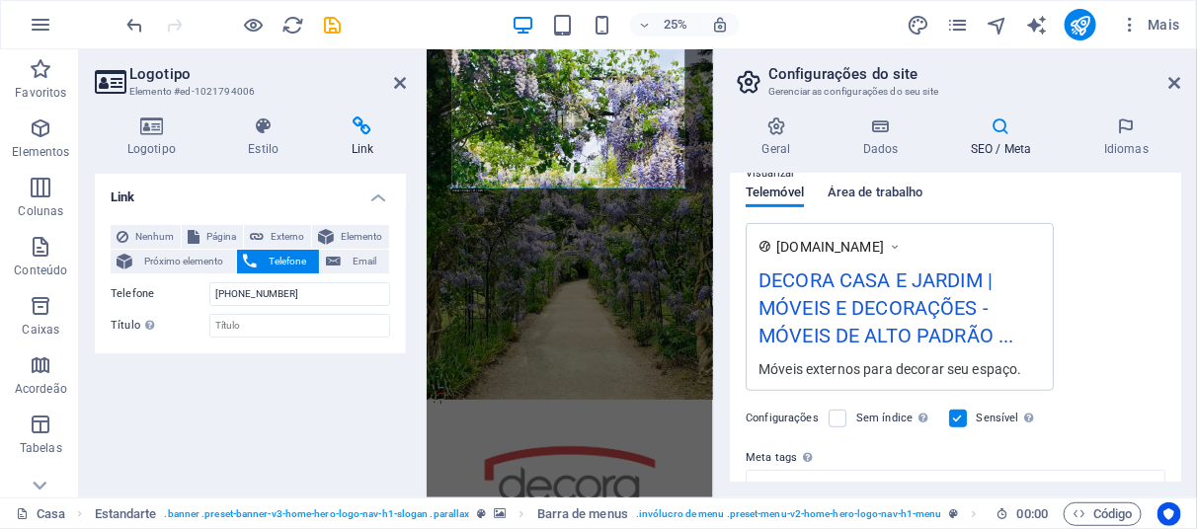
type input "DECORA CASA E JARDIM | MOVEIS E DECORAÇÕES"
click at [873, 197] on span "Área de trabalho" at bounding box center [876, 195] width 96 height 28
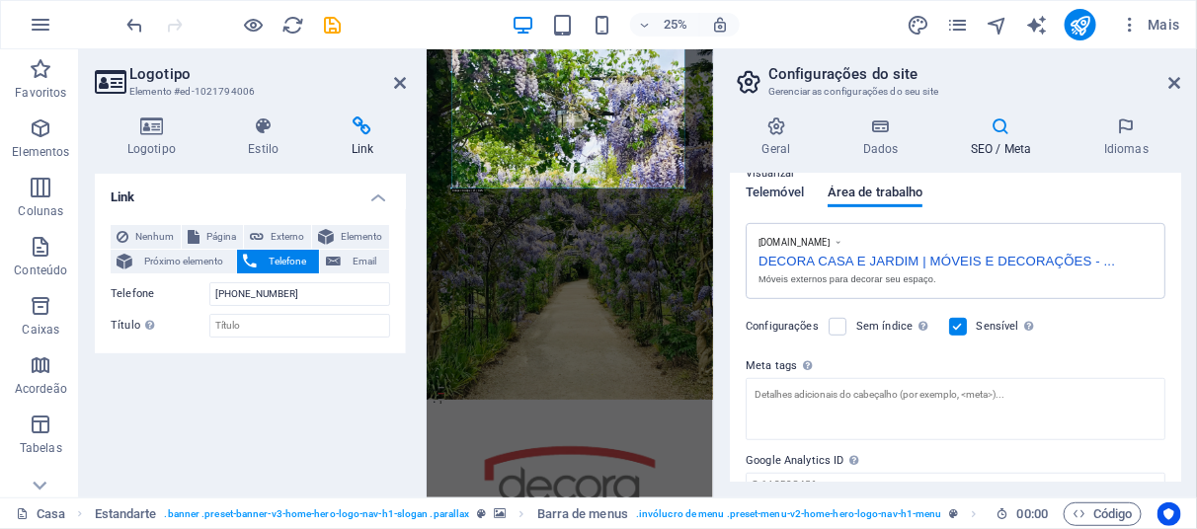
click at [798, 187] on span "Telemóvel" at bounding box center [775, 195] width 58 height 28
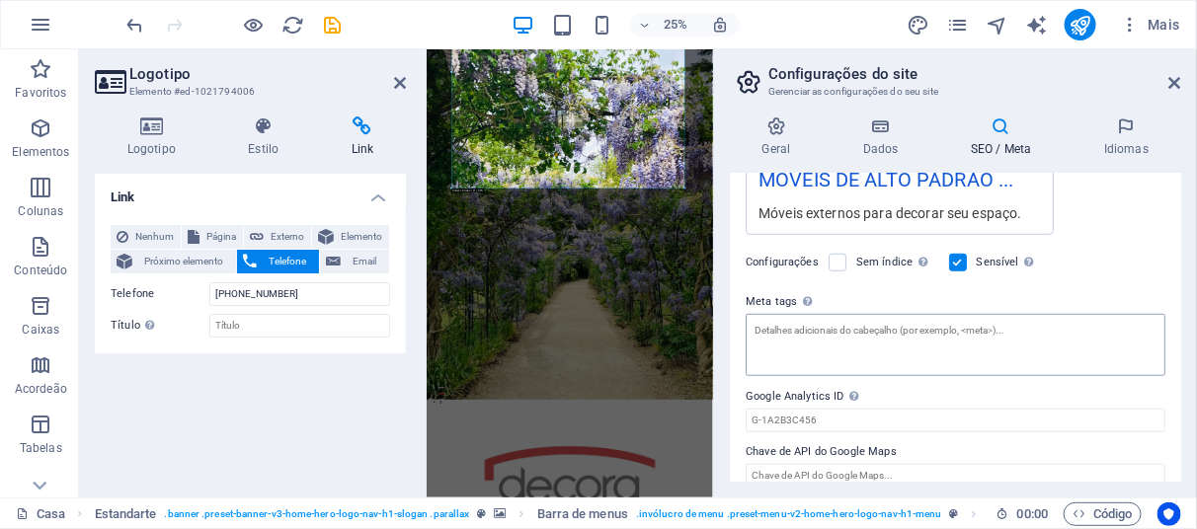
scroll to position [472, 0]
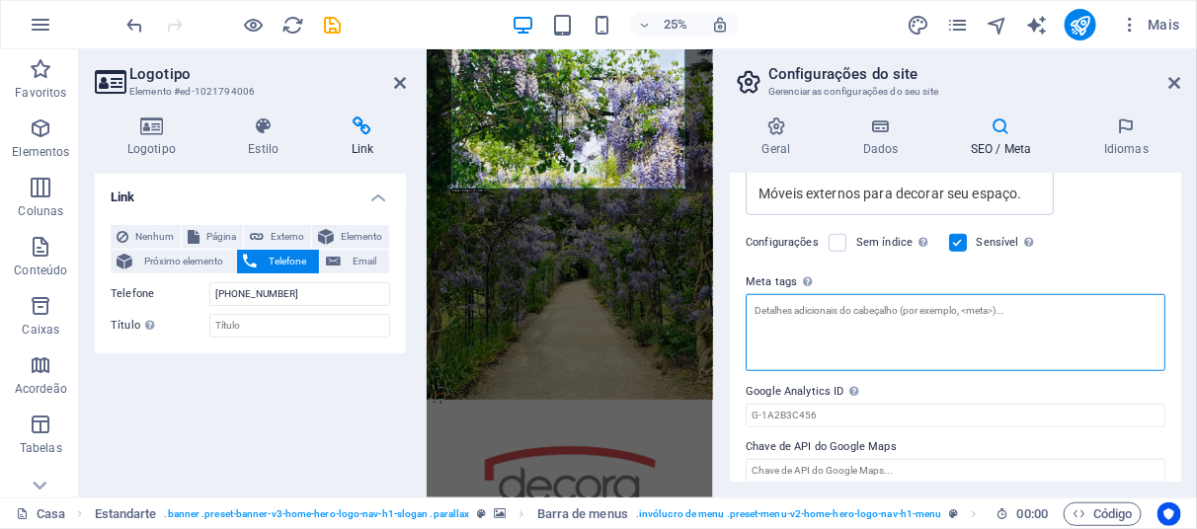
click at [864, 328] on textarea "Meta tags Digite o código HTML aqui que será colocado dentro das tags do seu si…" at bounding box center [956, 332] width 420 height 77
click at [798, 332] on textarea "Meta tags Digite o código HTML aqui que será colocado dentro das tags do seu si…" at bounding box center [956, 332] width 420 height 77
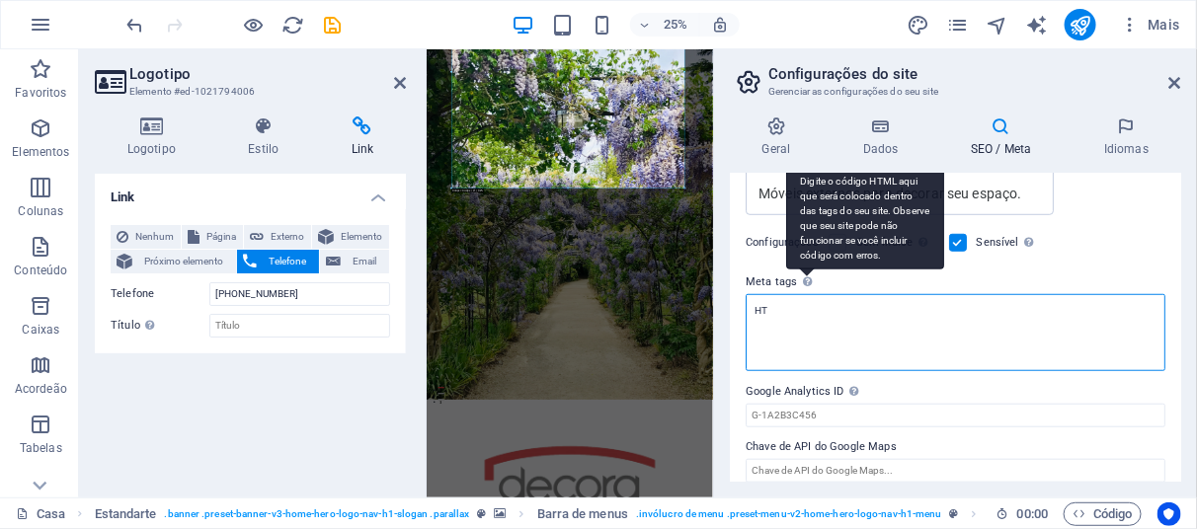
type textarea "H"
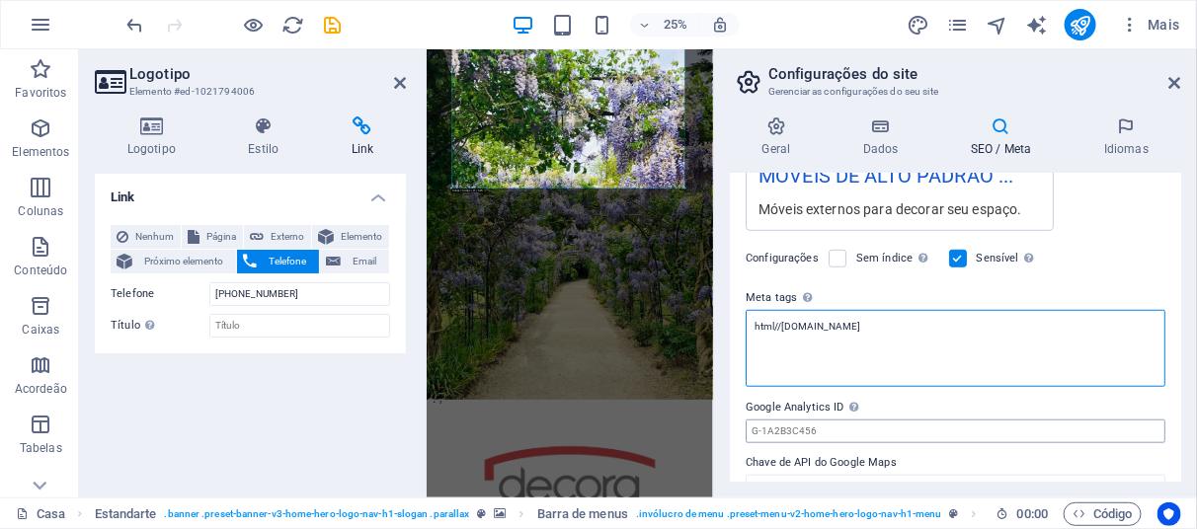
scroll to position [487, 0]
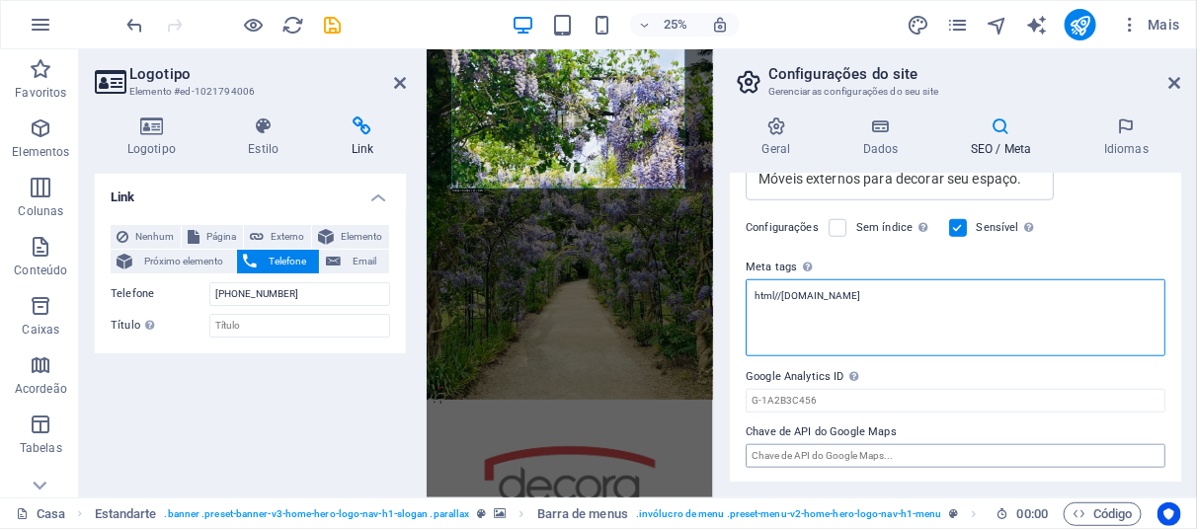
type textarea "html//decoracasaejardim.com.br"
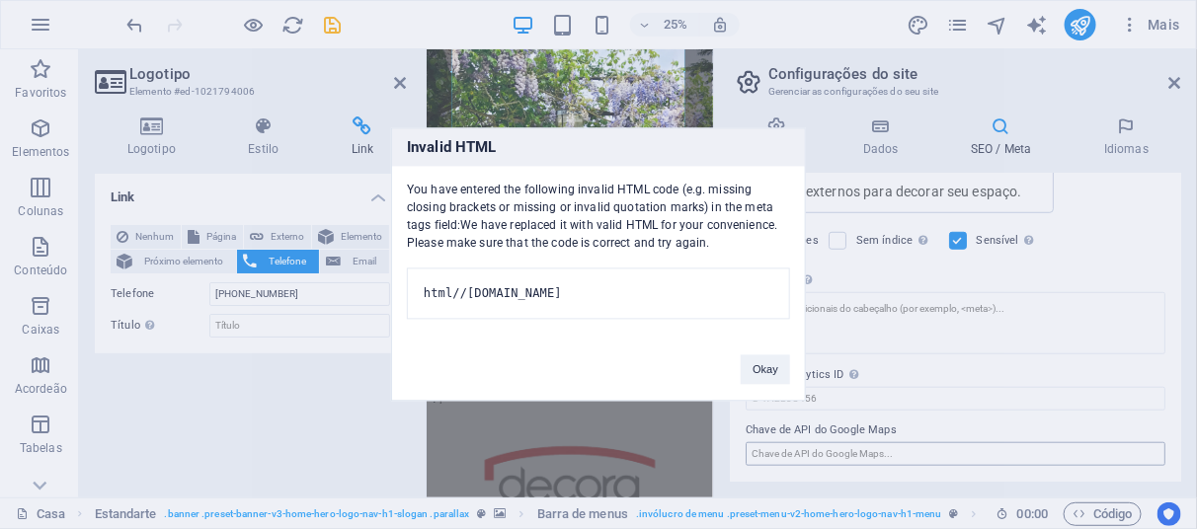
scroll to position [472, 0]
click at [942, 456] on body "decoracasaejardim.com.br Home Favoritos Elementos Colunas Conteúdo Caixas Acord…" at bounding box center [598, 264] width 1197 height 529
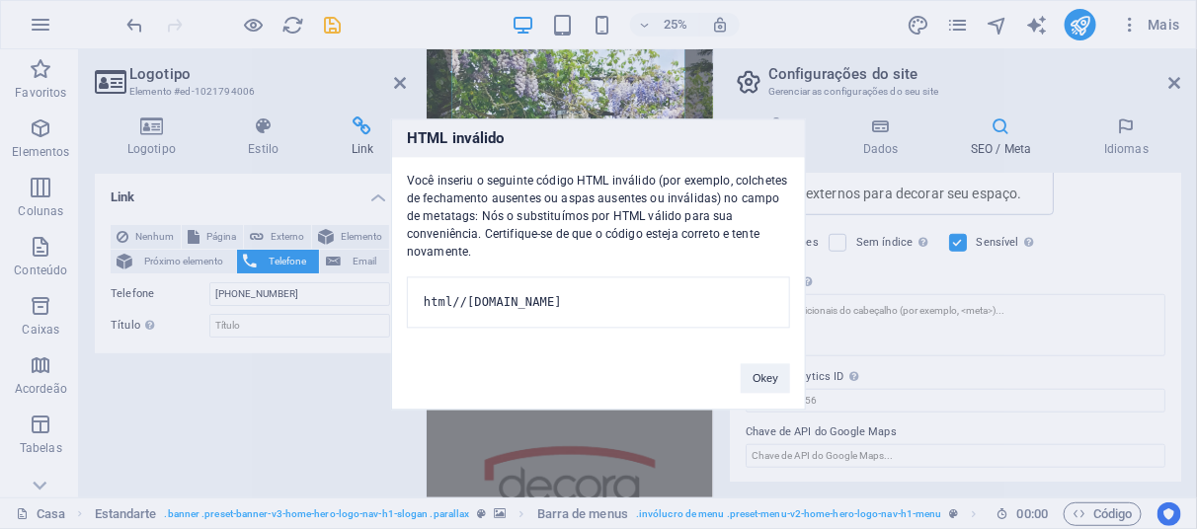
click at [867, 359] on div "HTML inválido Você inseriu o seguinte código HTML inválido (por exemplo, colche…" at bounding box center [598, 264] width 1197 height 529
click at [765, 380] on button "Okey" at bounding box center [765, 379] width 49 height 30
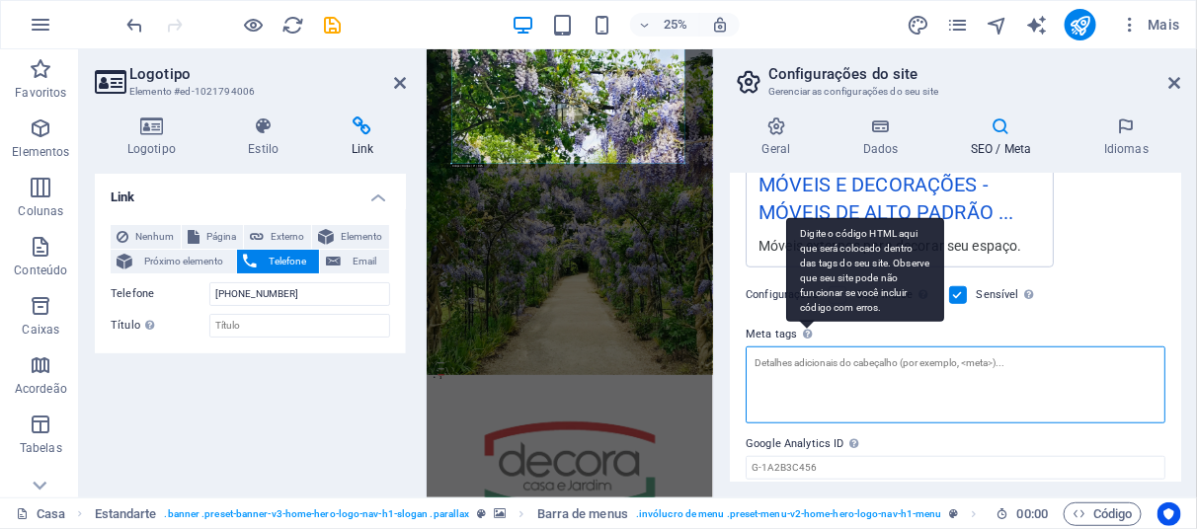
scroll to position [388, 0]
